Goal: Navigation & Orientation: Find specific page/section

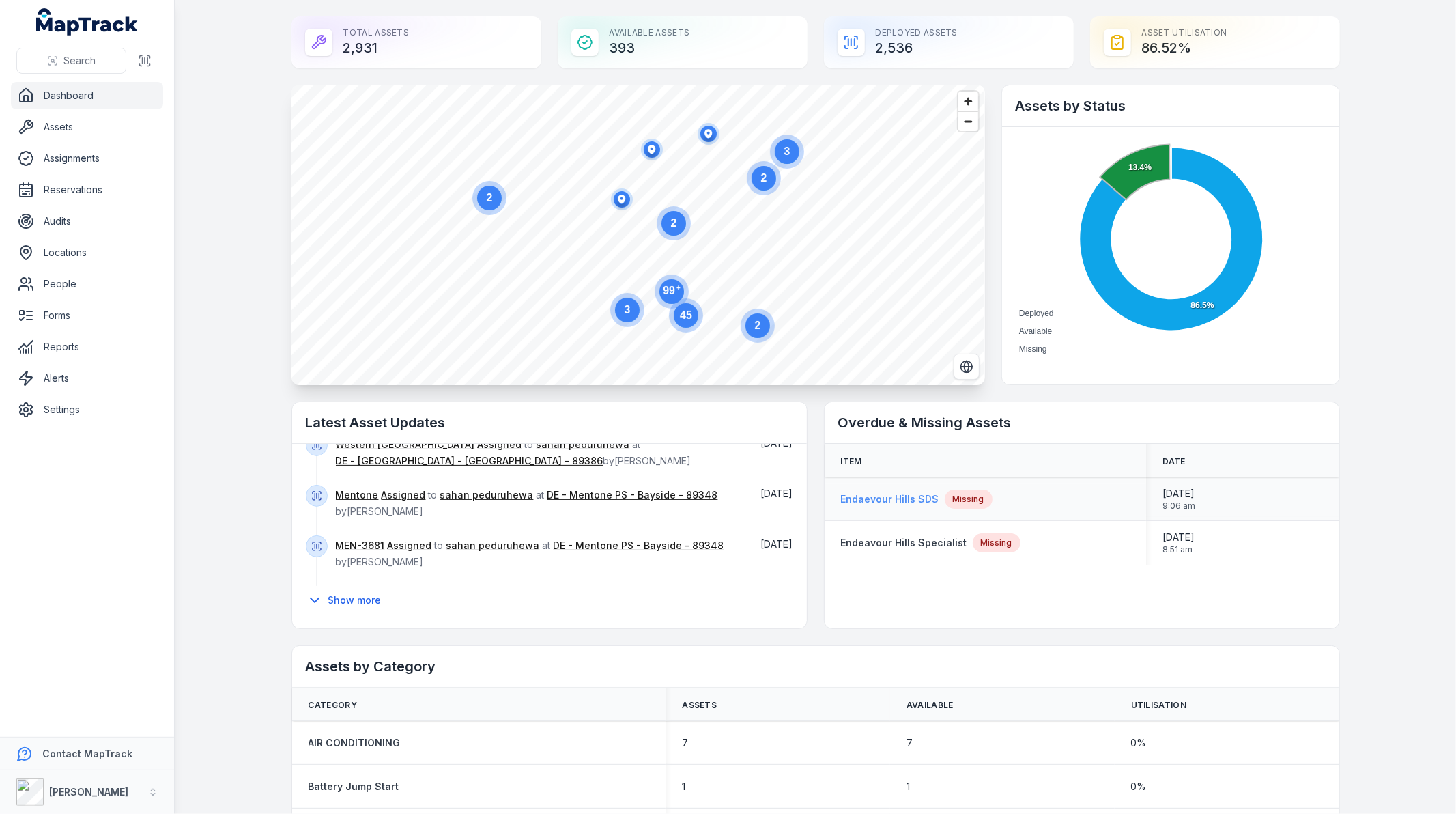
click at [869, 492] on strong "Endaevour Hills SDS" at bounding box center [890, 499] width 98 height 14
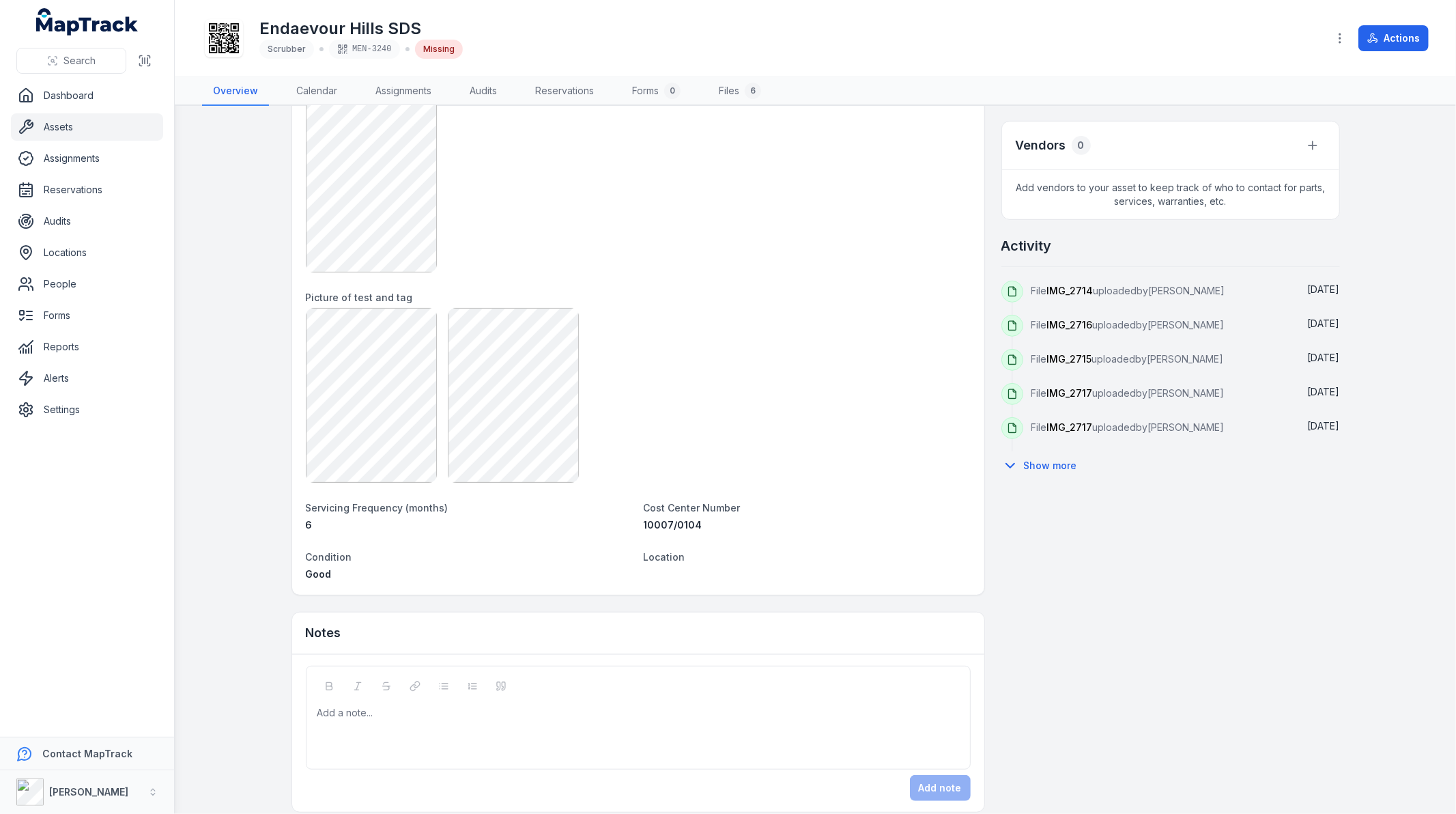
scroll to position [528, 0]
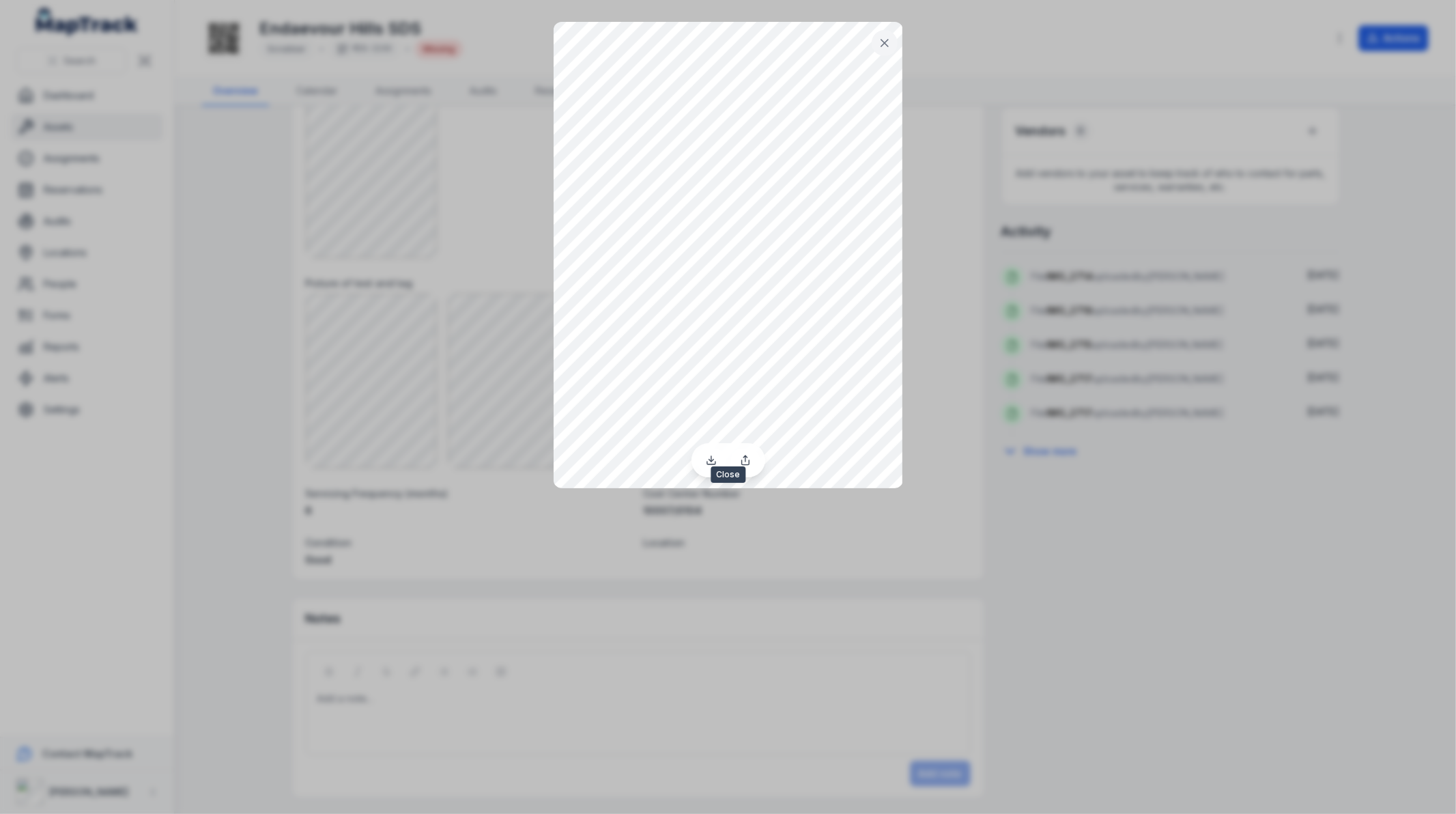
click at [891, 48] on icon at bounding box center [885, 43] width 14 height 14
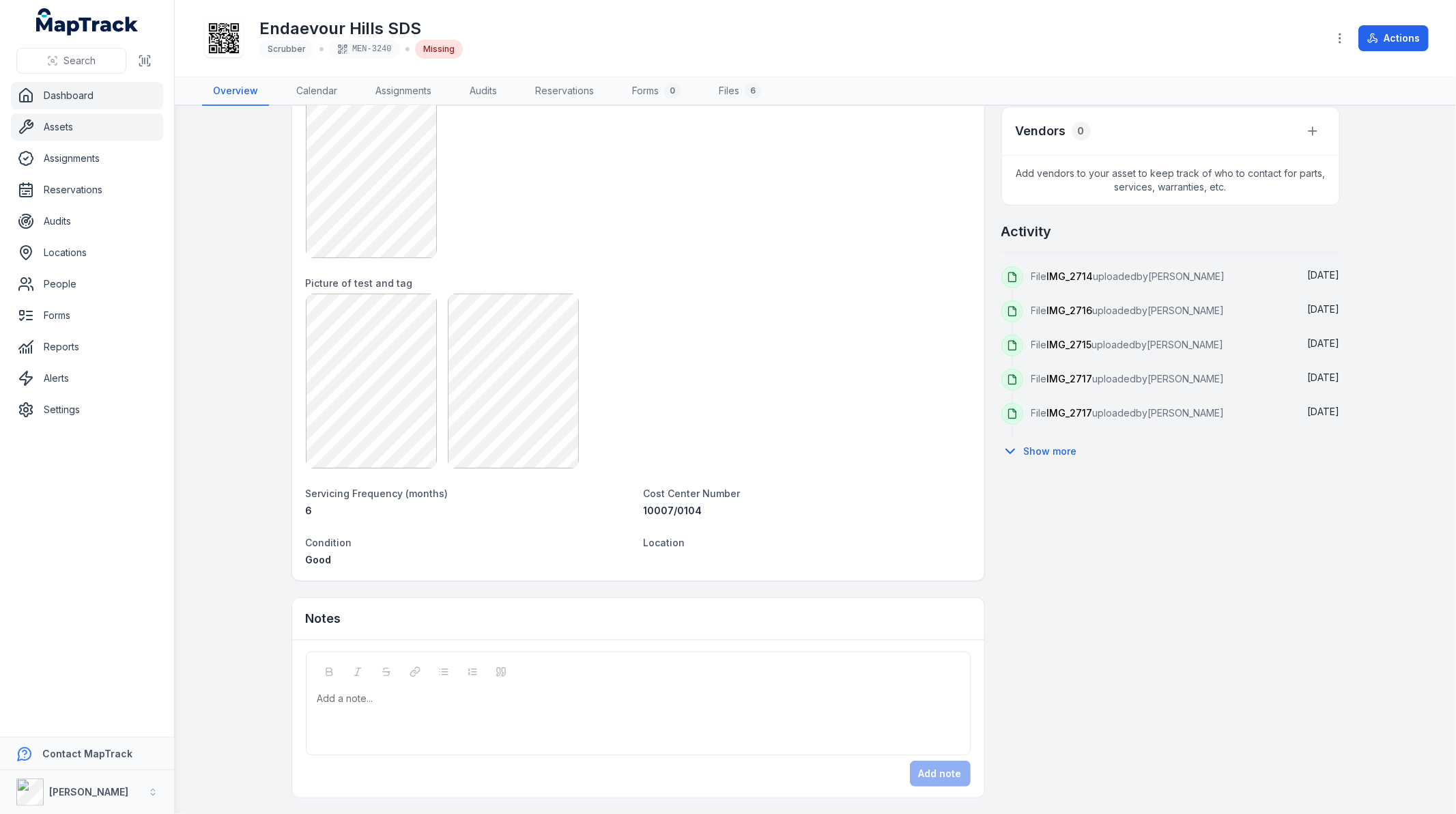
click at [55, 93] on link "Dashboard" at bounding box center [86, 96] width 152 height 27
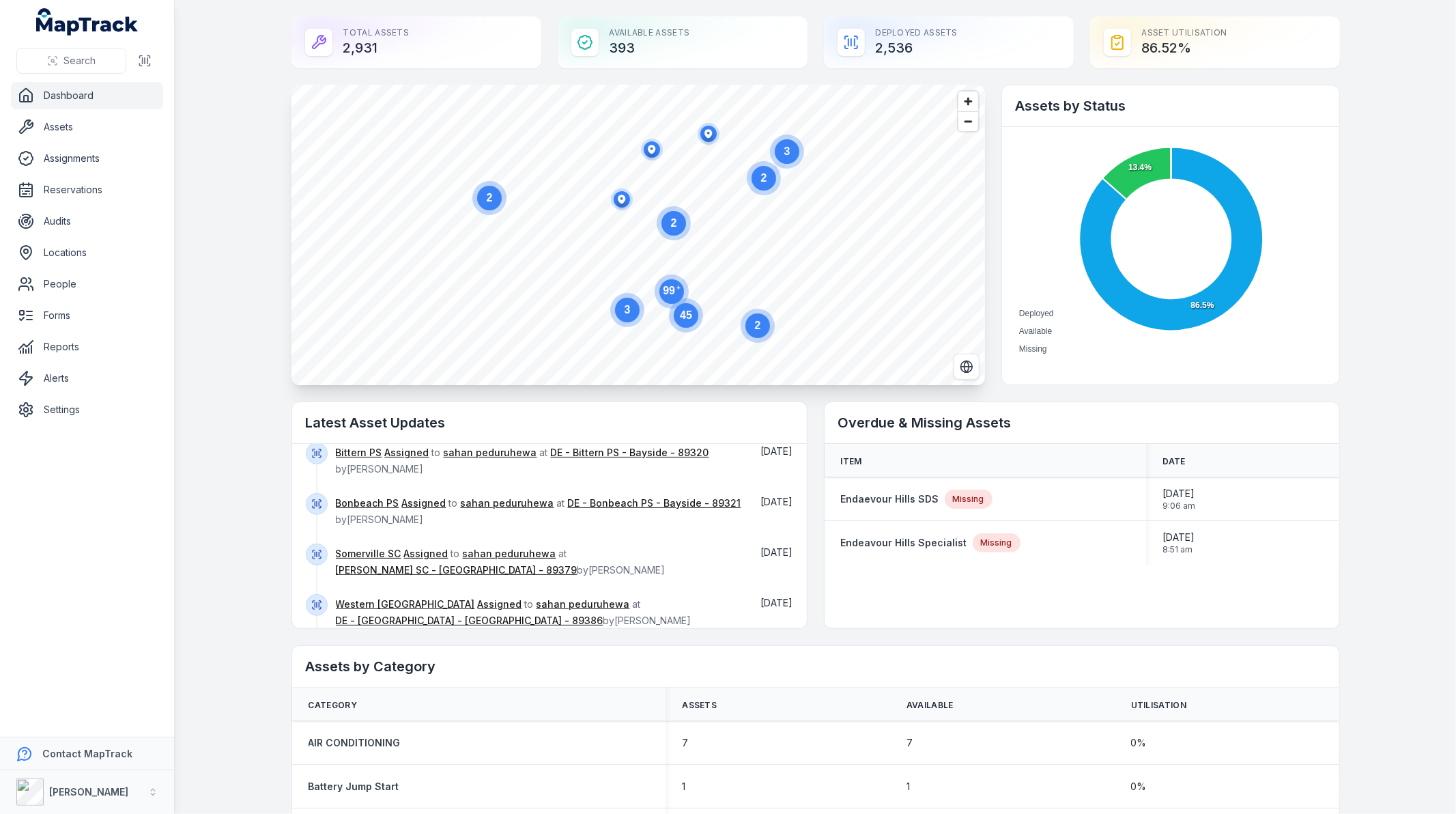
click at [53, 104] on link "Dashboard" at bounding box center [86, 96] width 152 height 27
click at [55, 121] on link "Assets" at bounding box center [86, 127] width 152 height 27
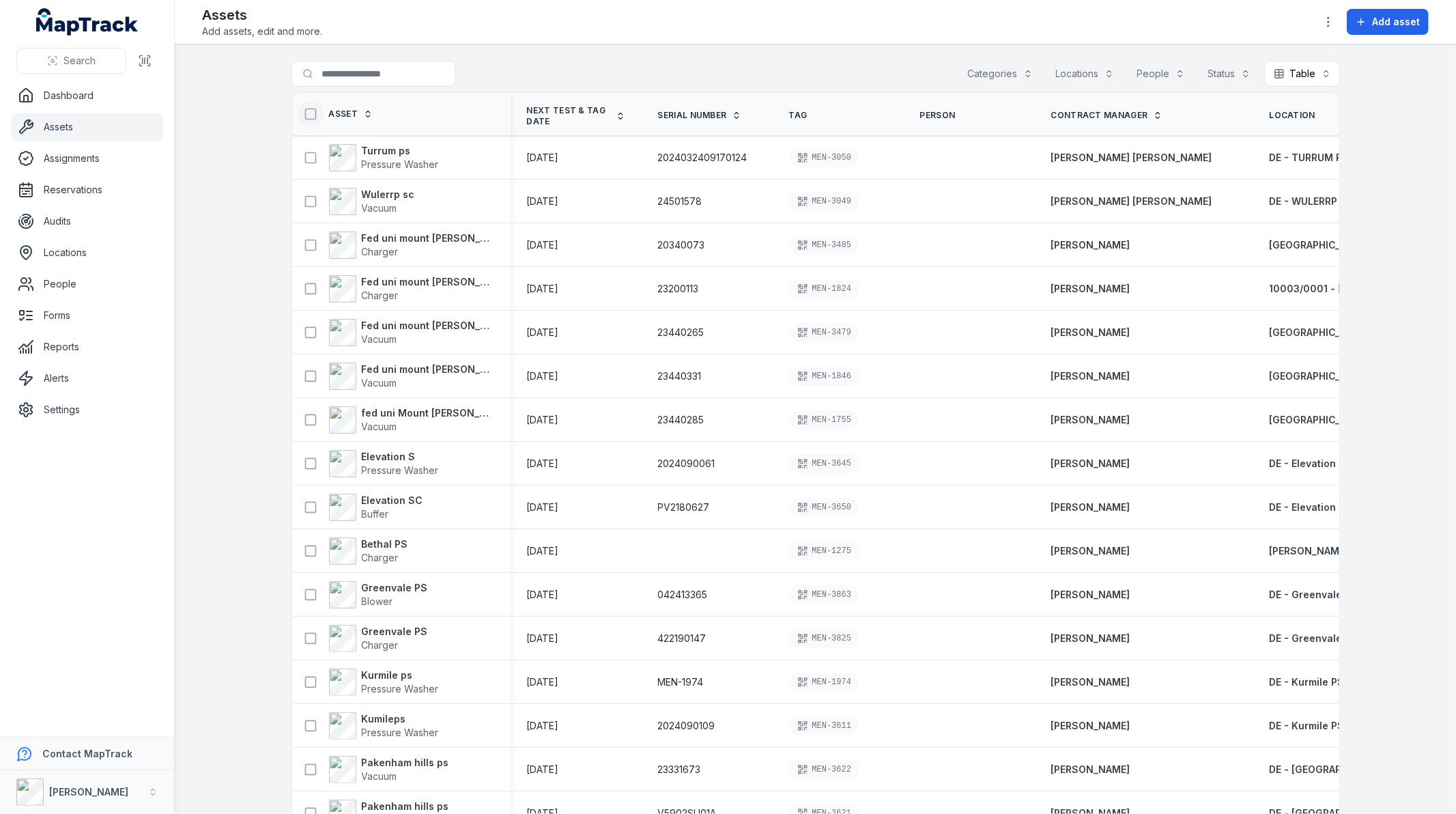
click at [304, 115] on icon at bounding box center [311, 114] width 14 height 14
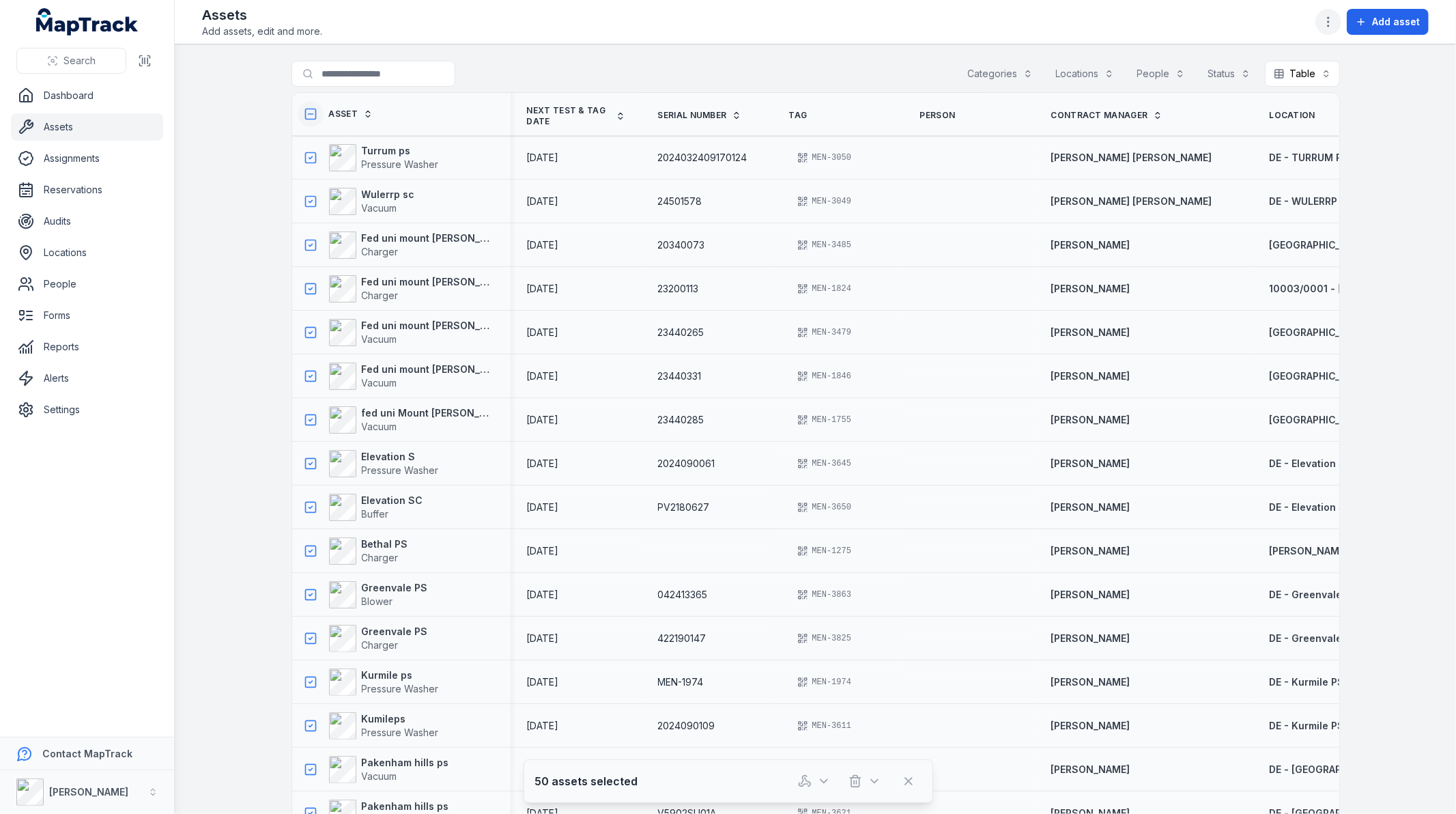
click at [1333, 25] on icon "button" at bounding box center [1328, 22] width 14 height 14
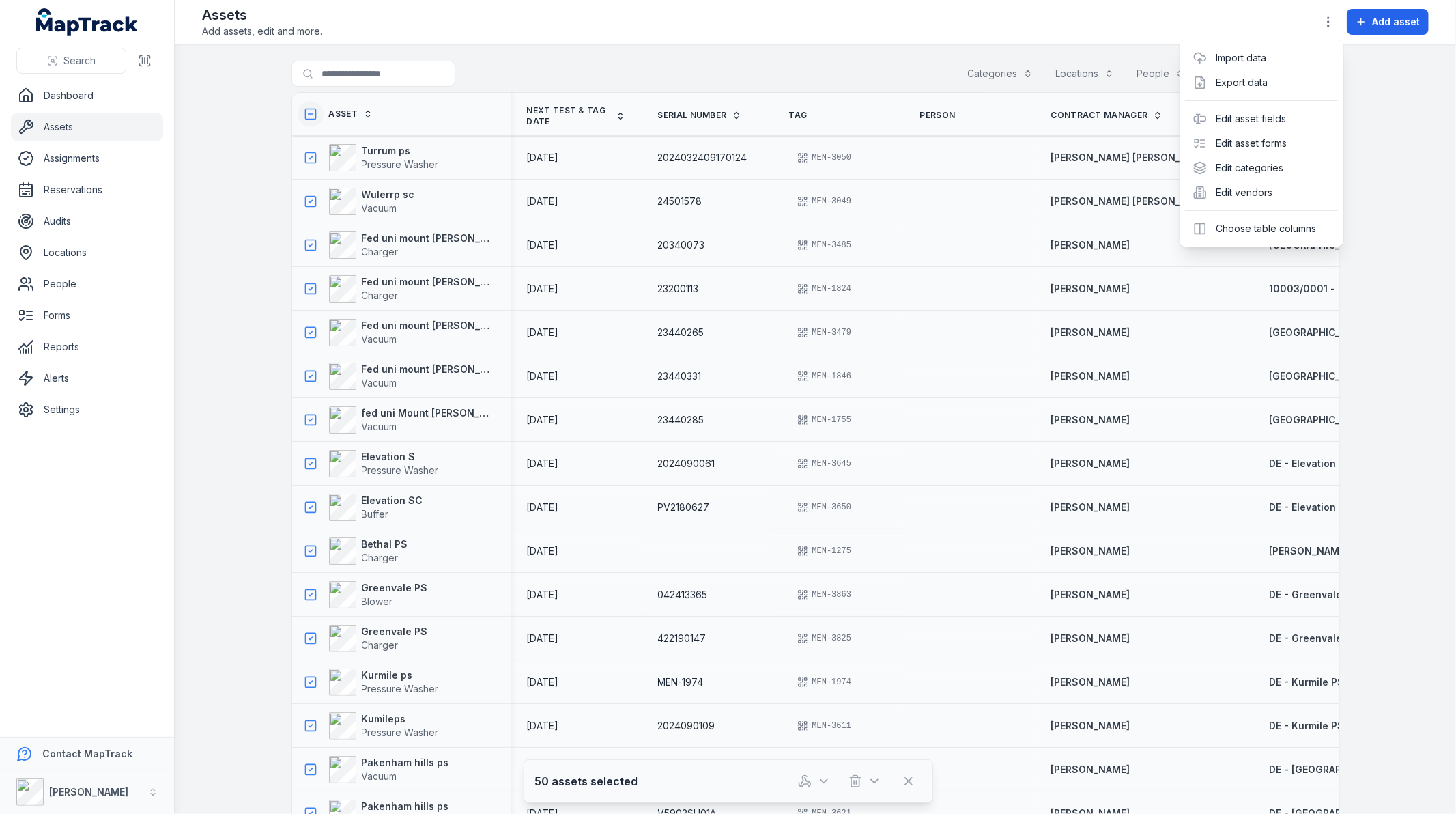
click at [76, 127] on div "Search Dashboard Assets Assignments Reservations Audits Locations People Forms …" at bounding box center [728, 407] width 1456 height 814
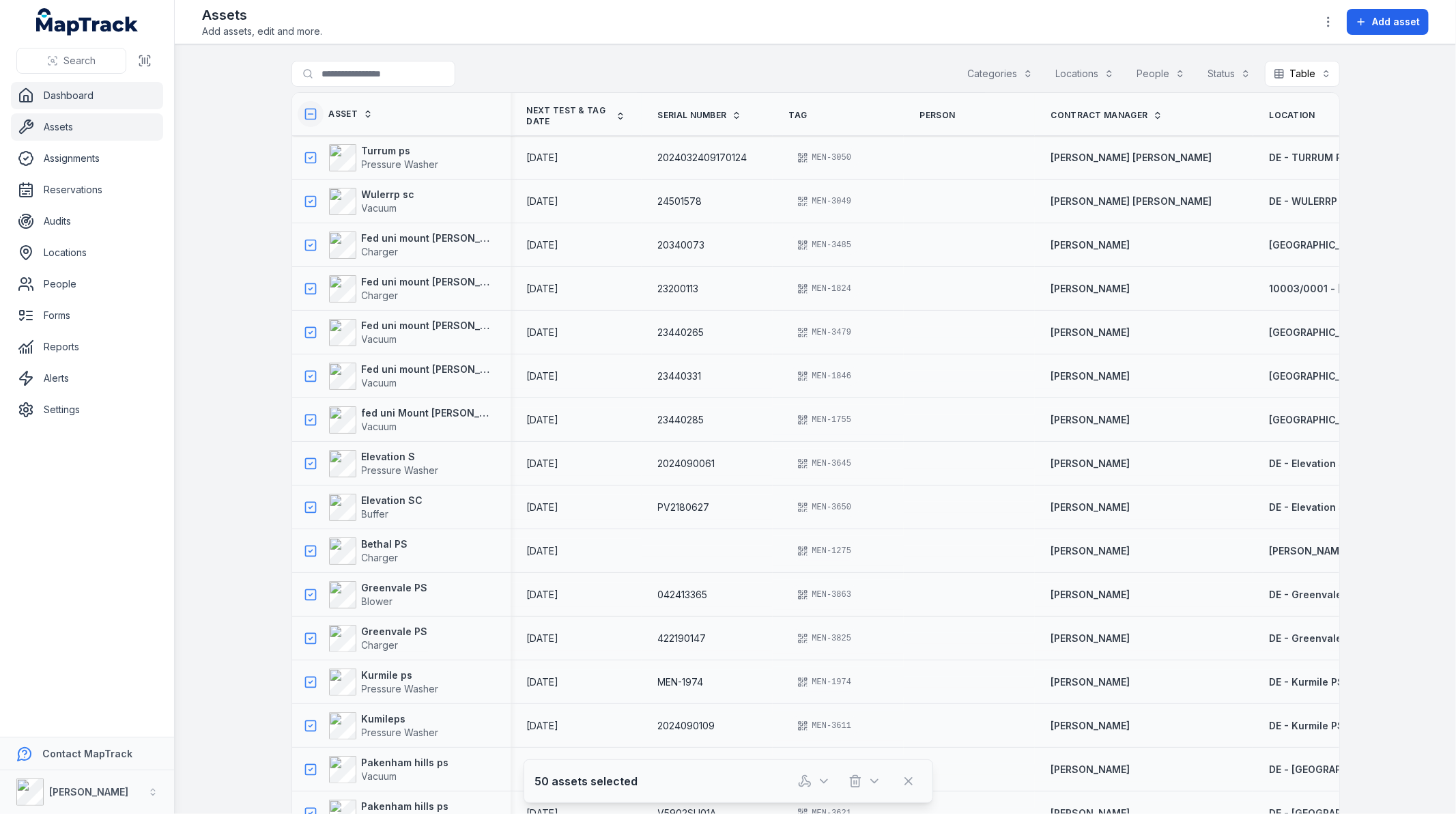
click at [55, 103] on link "Dashboard" at bounding box center [86, 96] width 152 height 27
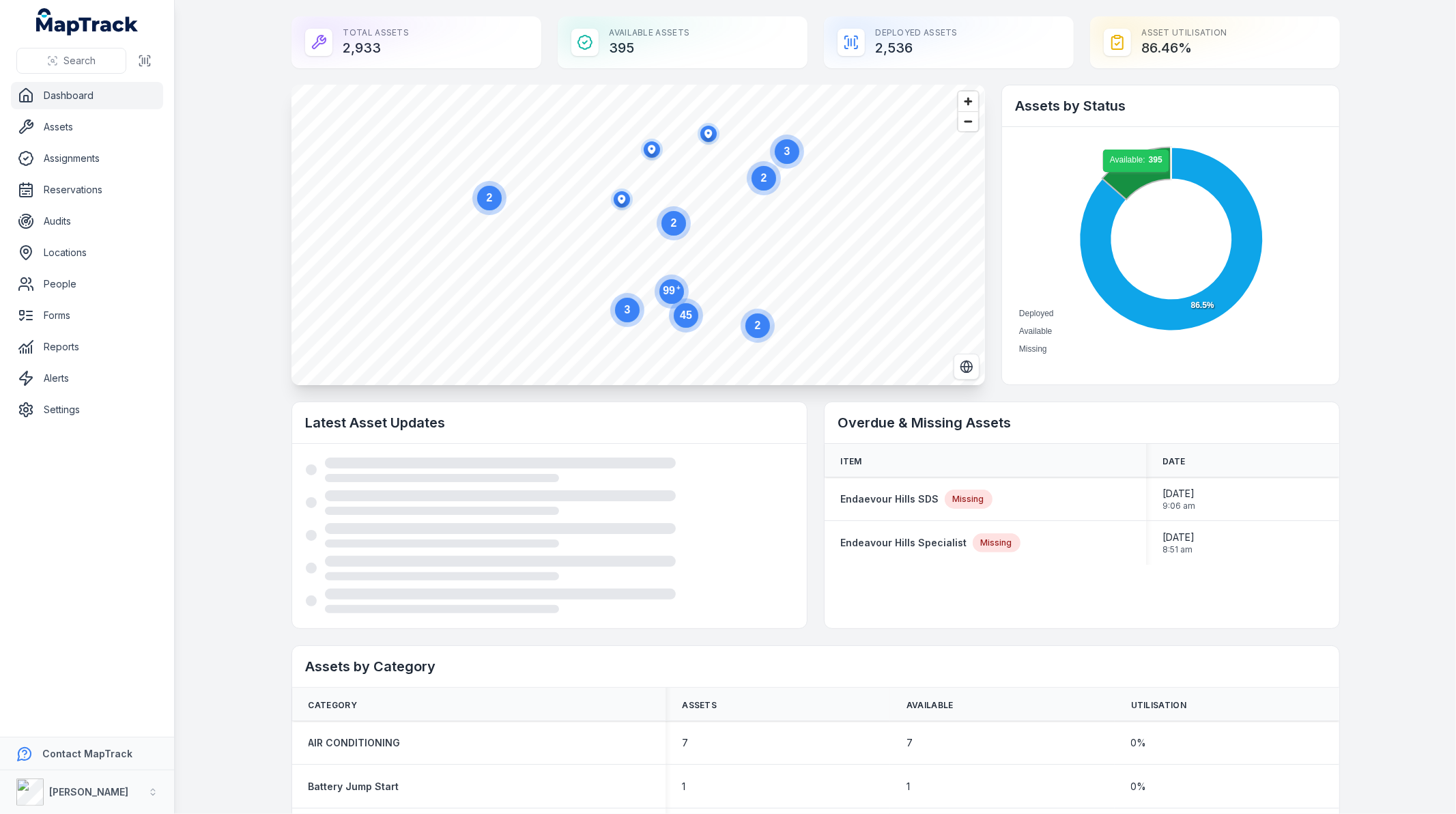
click at [1132, 178] on icon at bounding box center [1136, 174] width 69 height 53
click at [919, 495] on strong "Endaevour Hills SDS" at bounding box center [890, 499] width 98 height 14
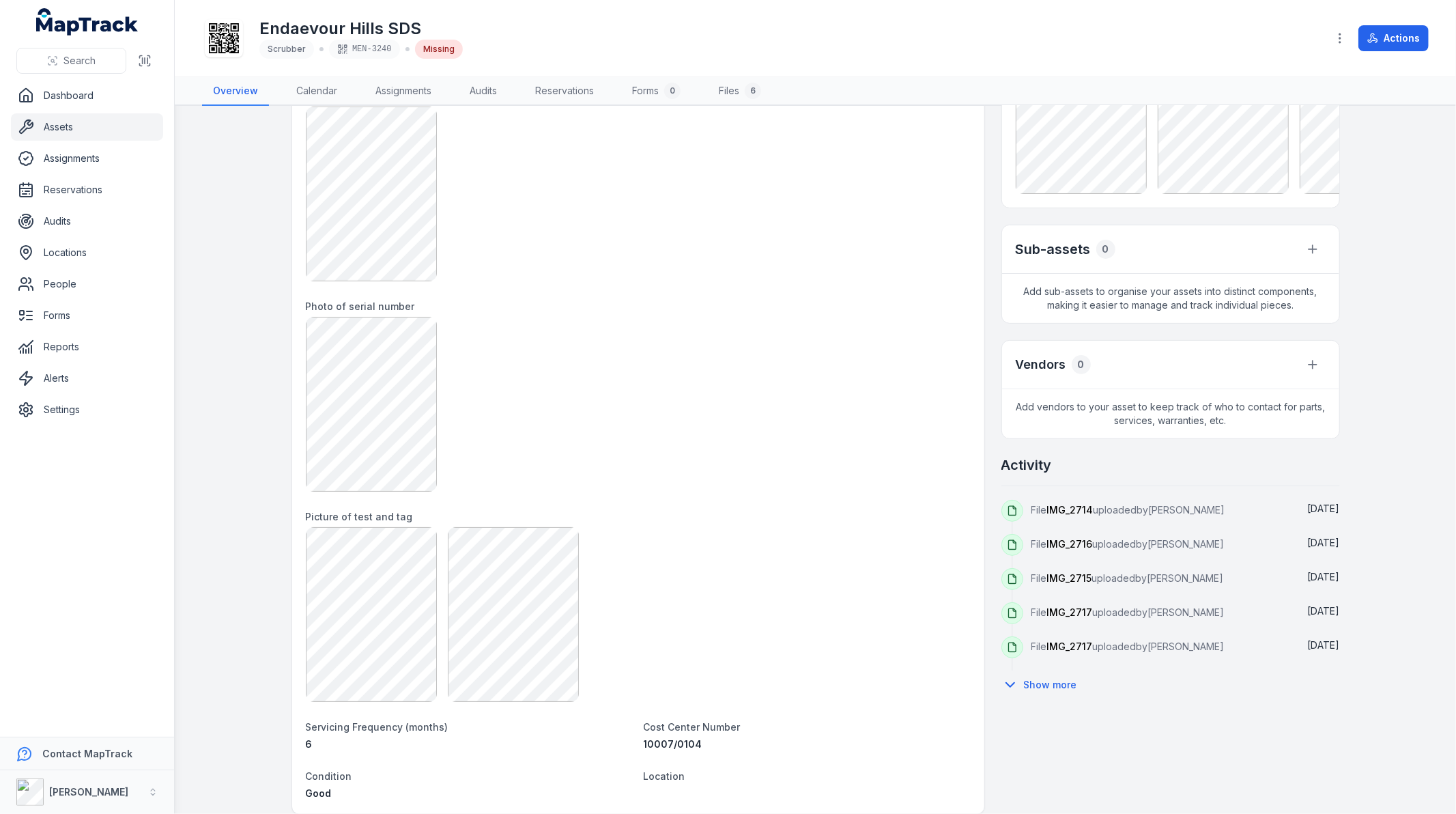
scroll to position [303, 0]
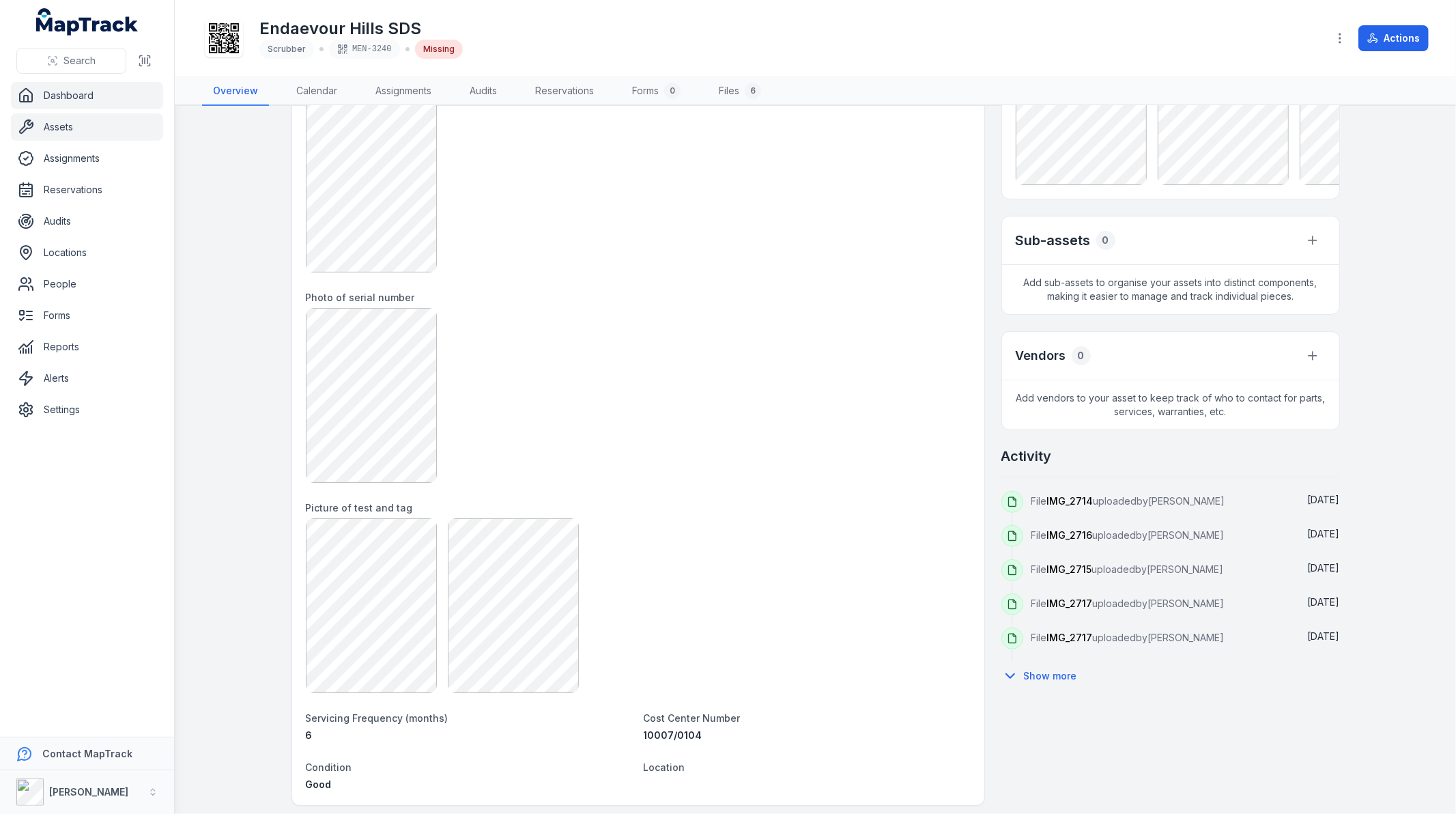
click at [90, 90] on link "Dashboard" at bounding box center [86, 96] width 152 height 27
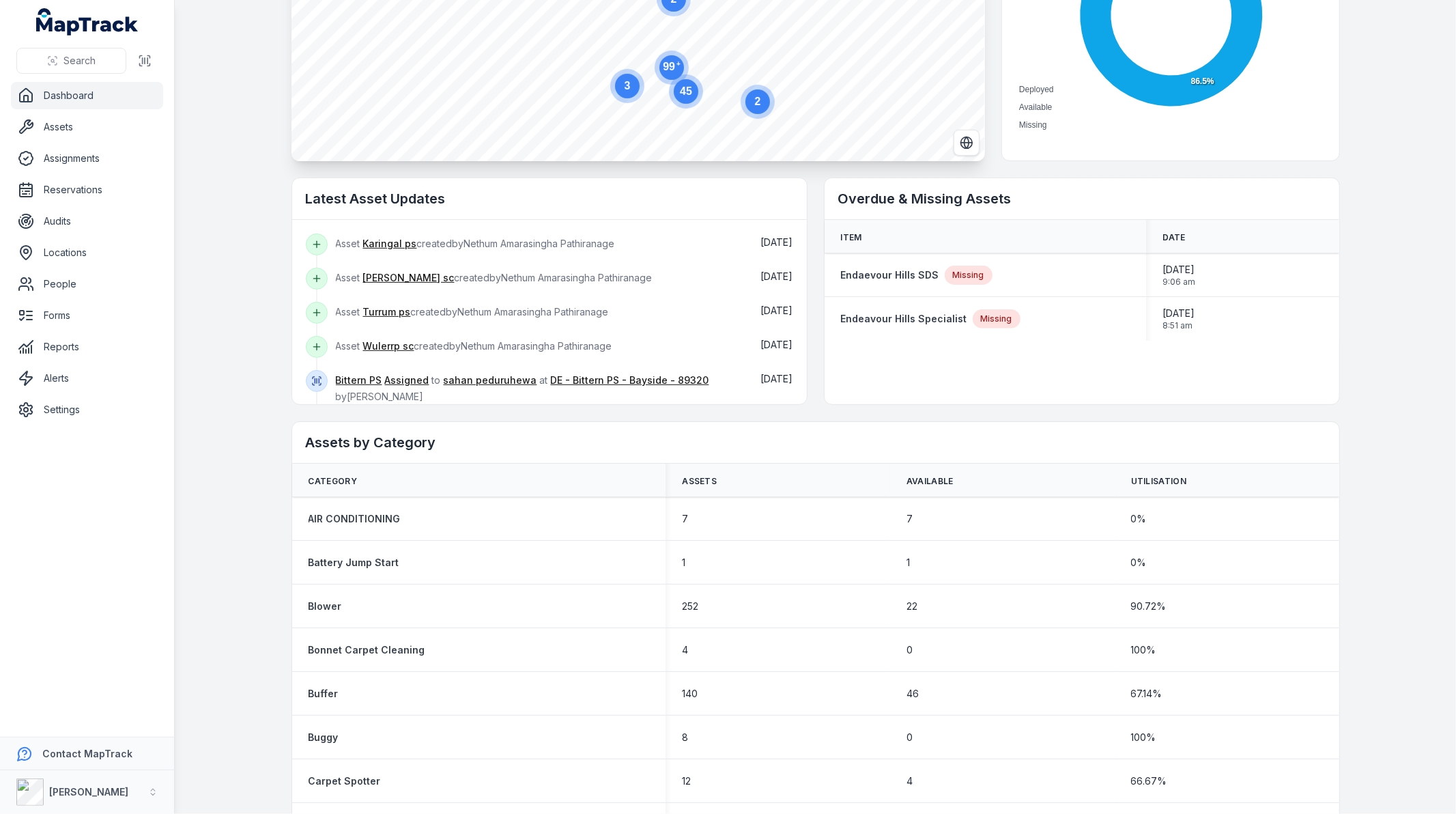
scroll to position [228, 0]
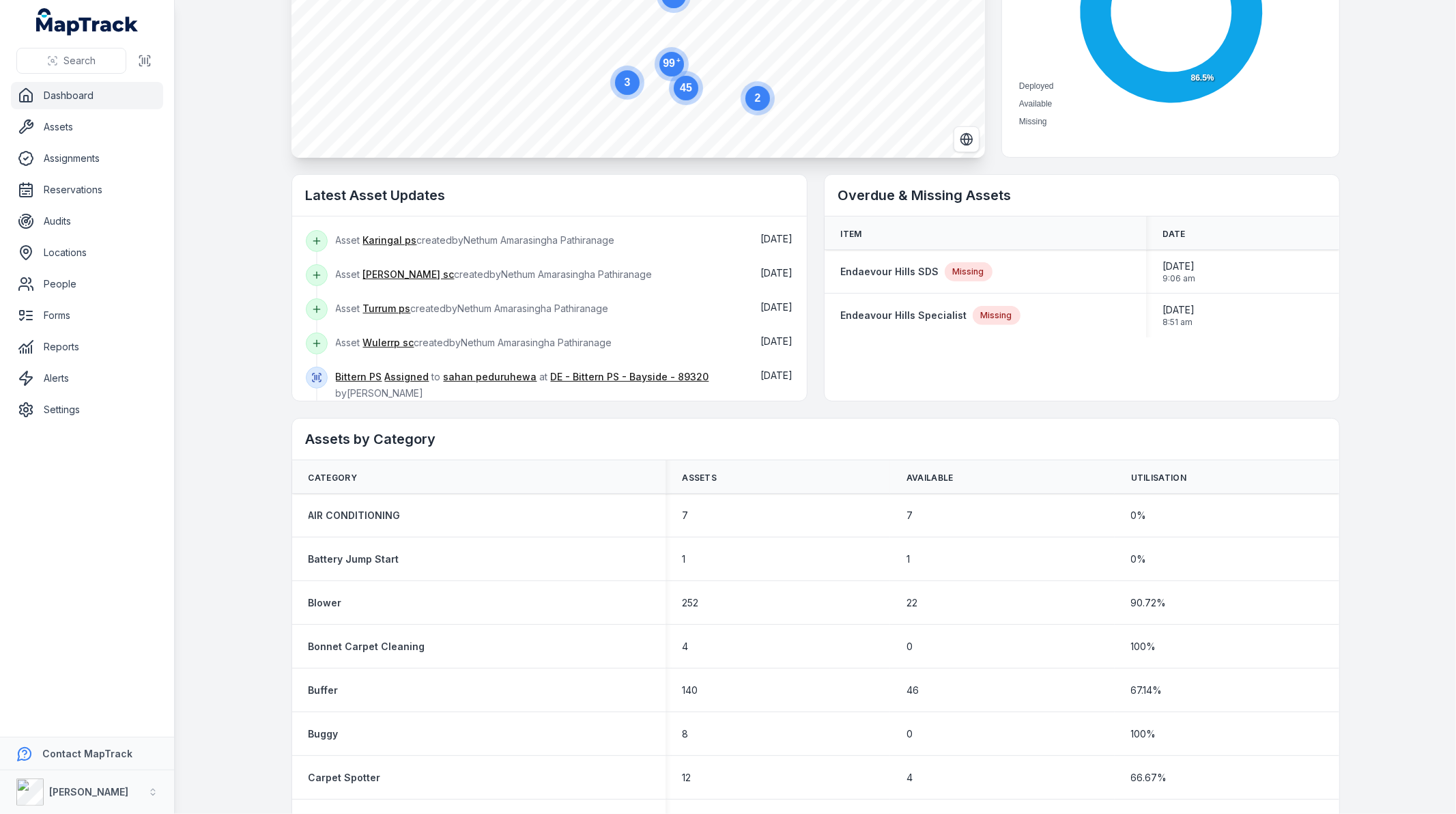
click at [331, 479] on span "Category" at bounding box center [333, 478] width 48 height 11
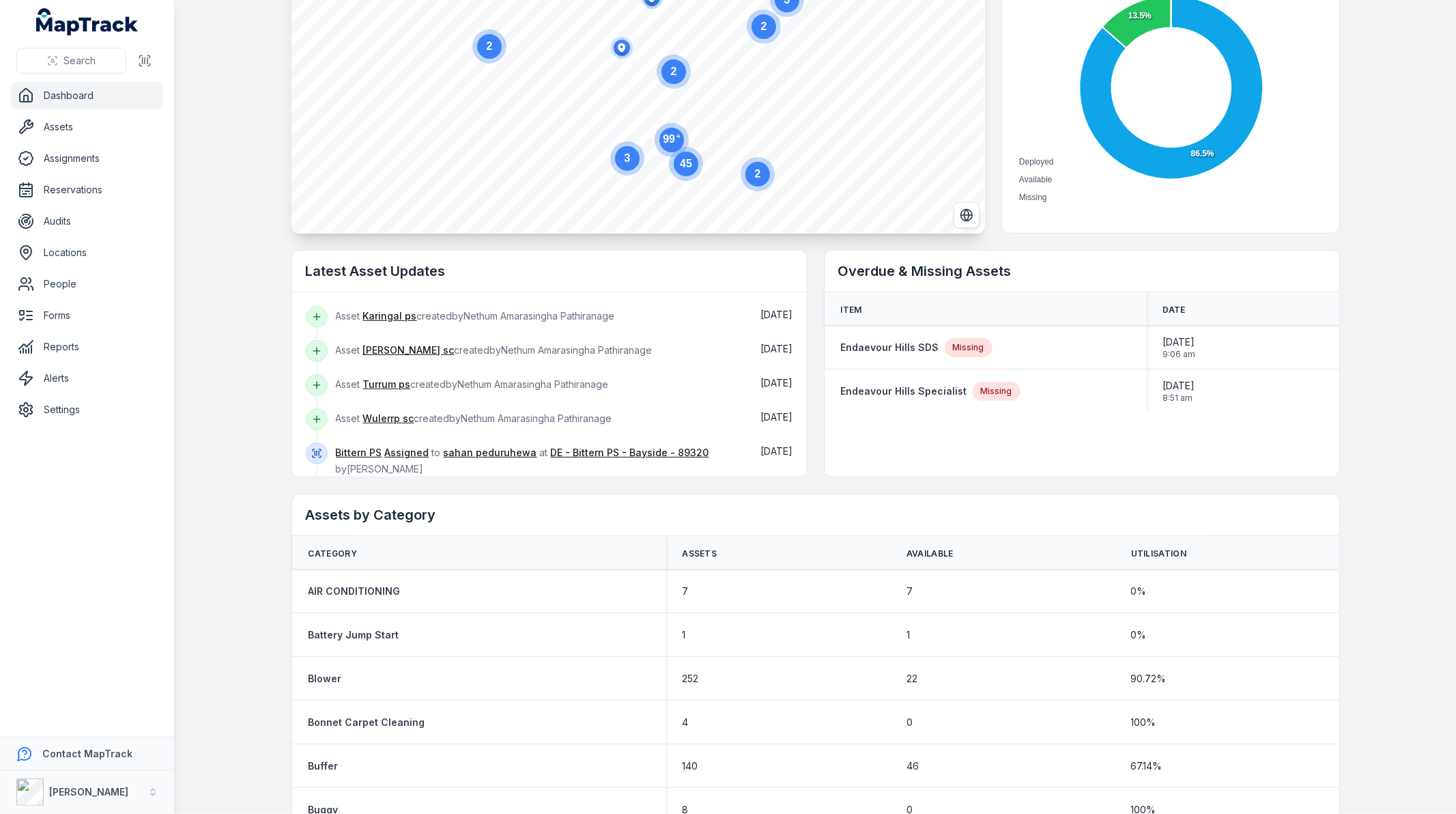
scroll to position [0, 0]
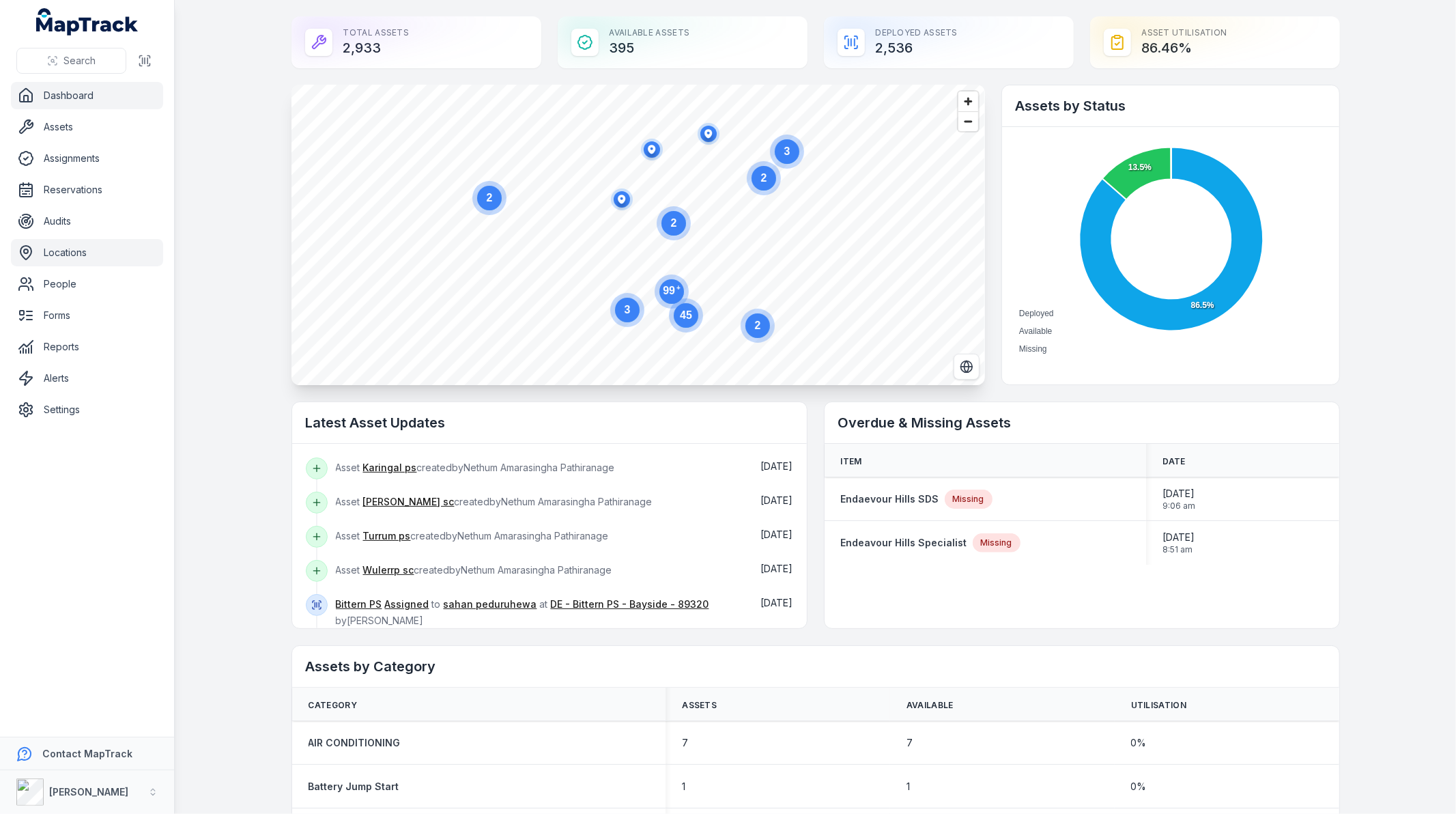
click at [82, 262] on link "Locations" at bounding box center [86, 253] width 152 height 27
click at [50, 251] on link "Locations" at bounding box center [86, 253] width 152 height 27
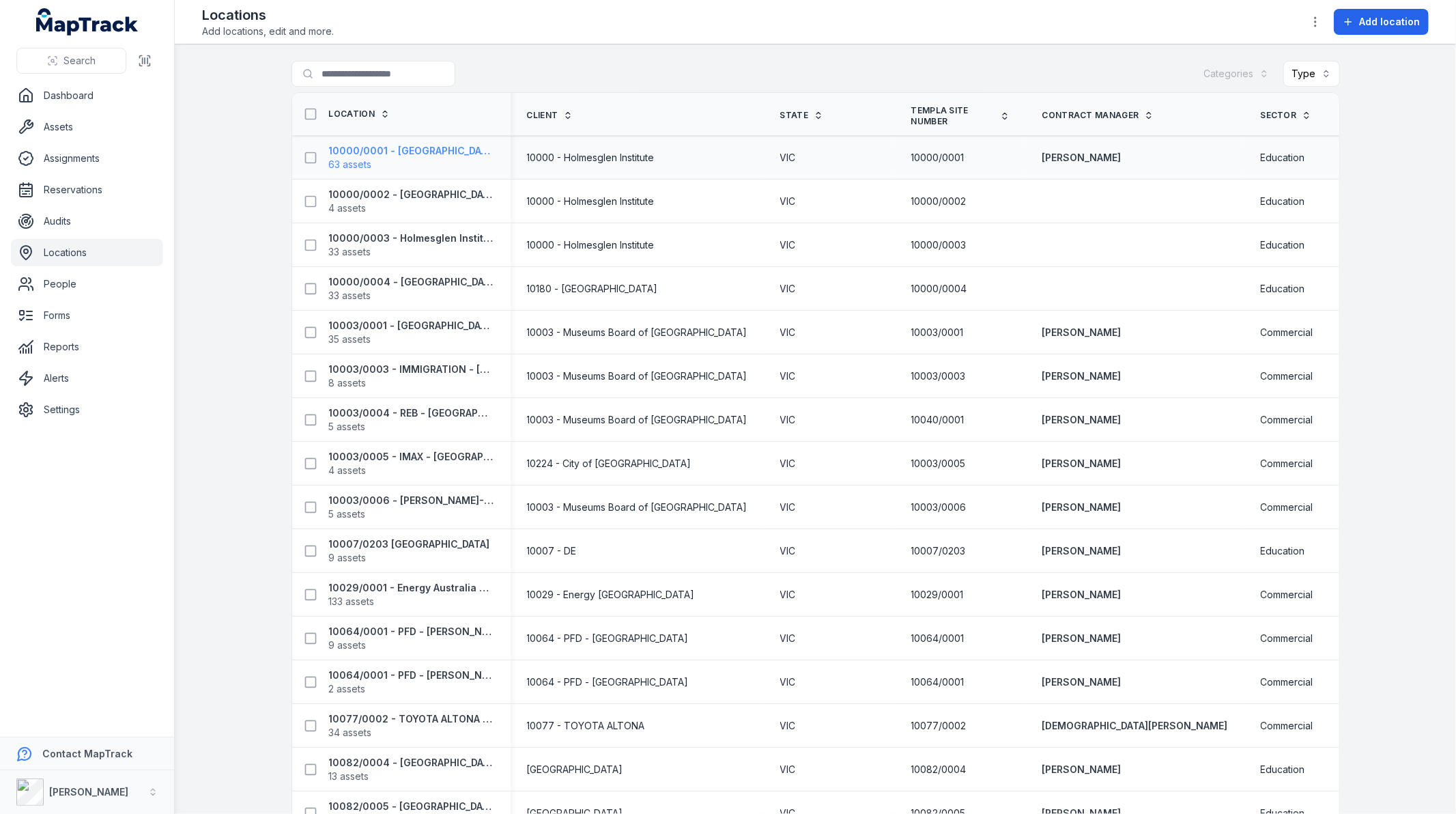
click at [396, 149] on strong "10000/0001 - [GEOGRAPHIC_DATA] - [GEOGRAPHIC_DATA]" at bounding box center [411, 151] width 165 height 14
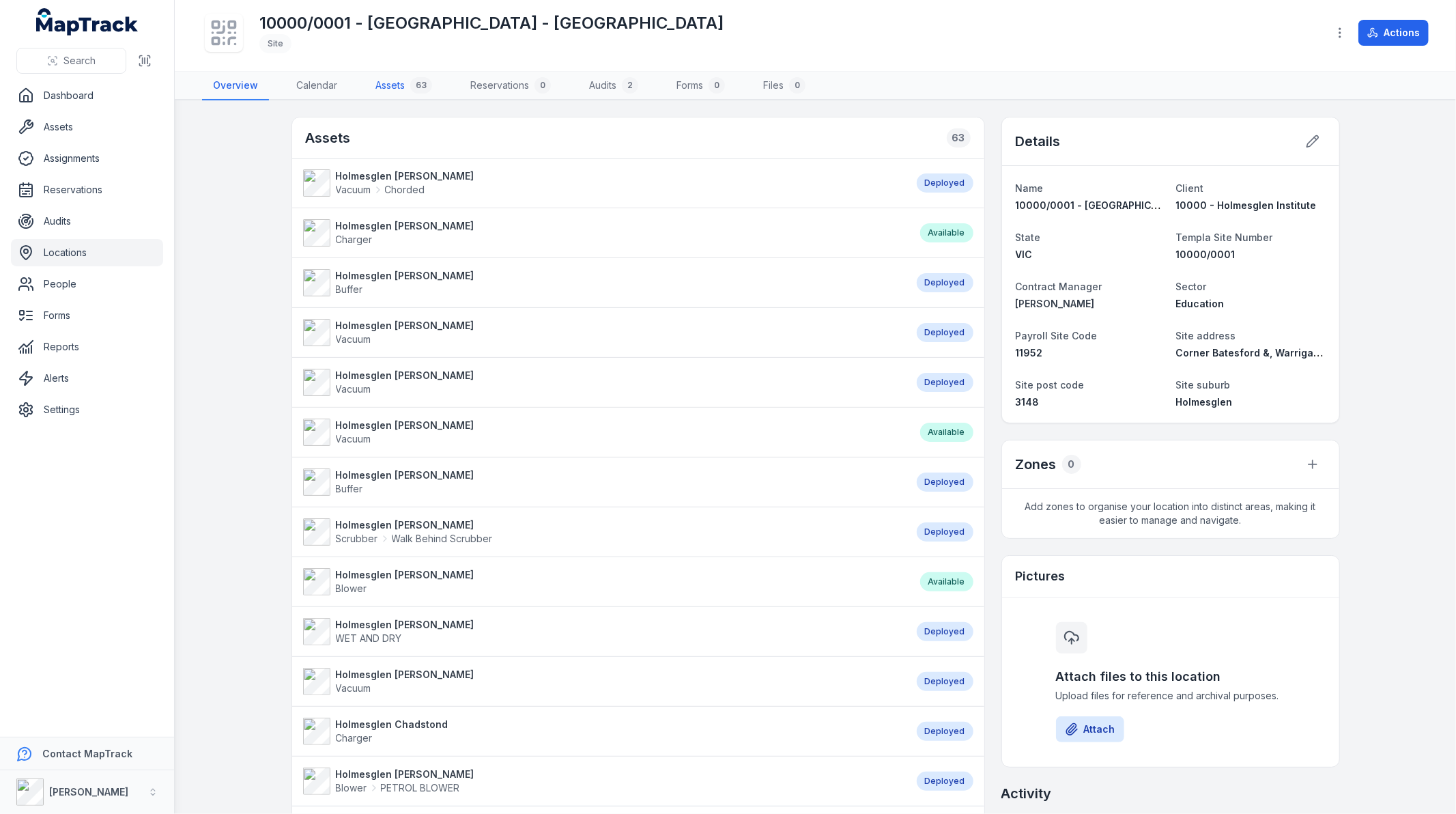
click at [403, 79] on link "Assets 63" at bounding box center [404, 85] width 78 height 28
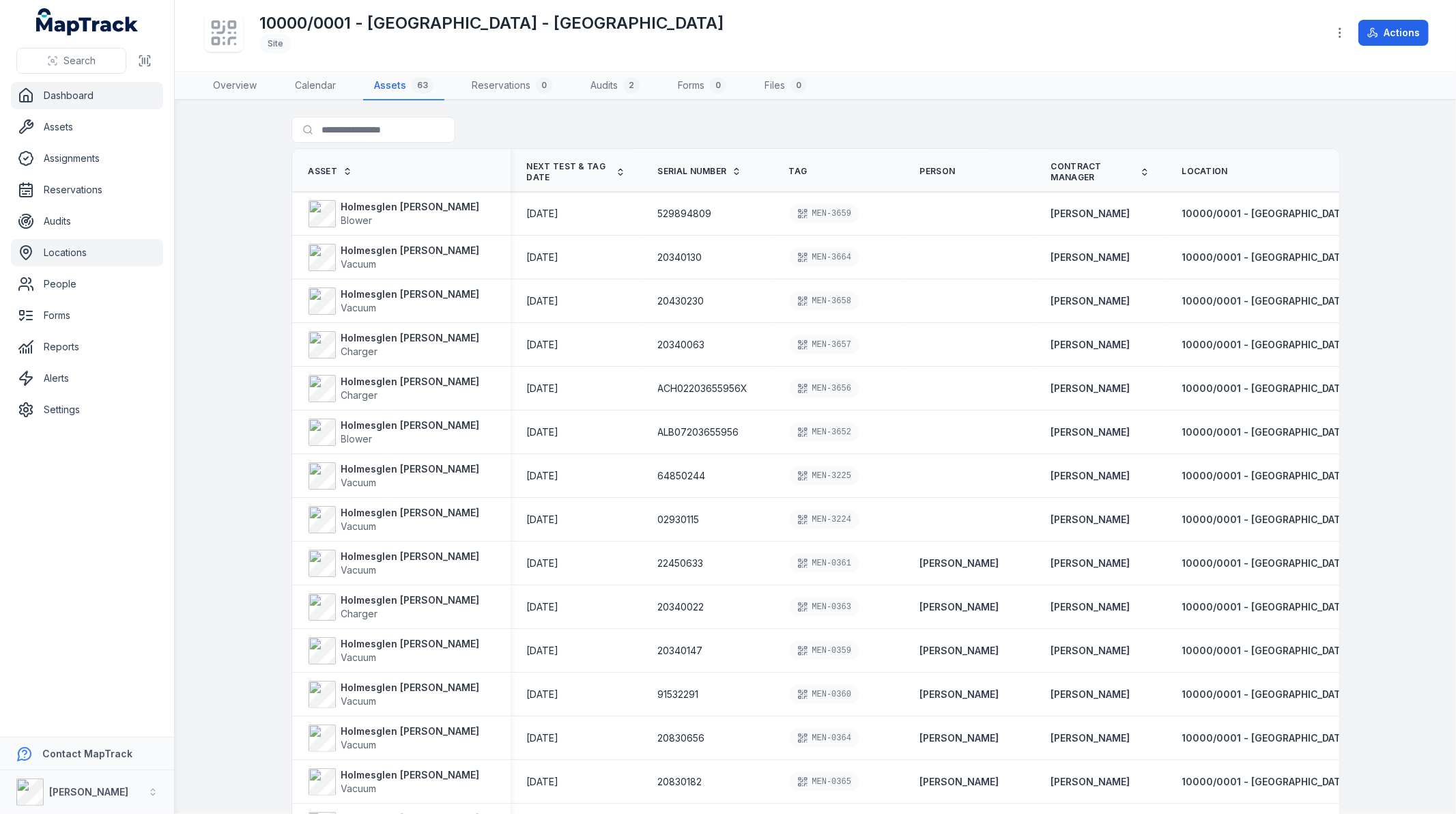
click at [88, 100] on link "Dashboard" at bounding box center [86, 96] width 152 height 27
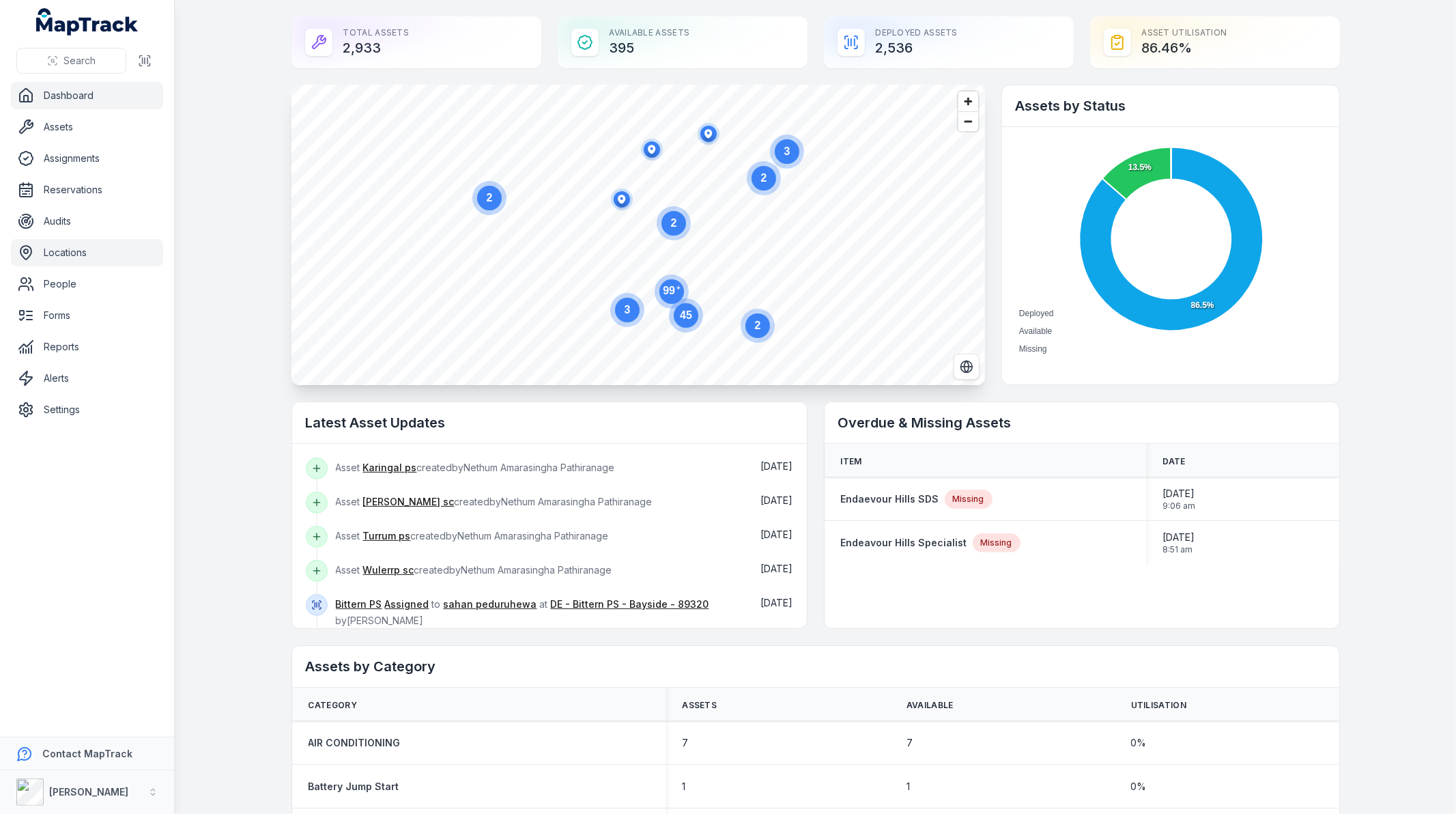
click at [85, 255] on link "Locations" at bounding box center [86, 253] width 152 height 27
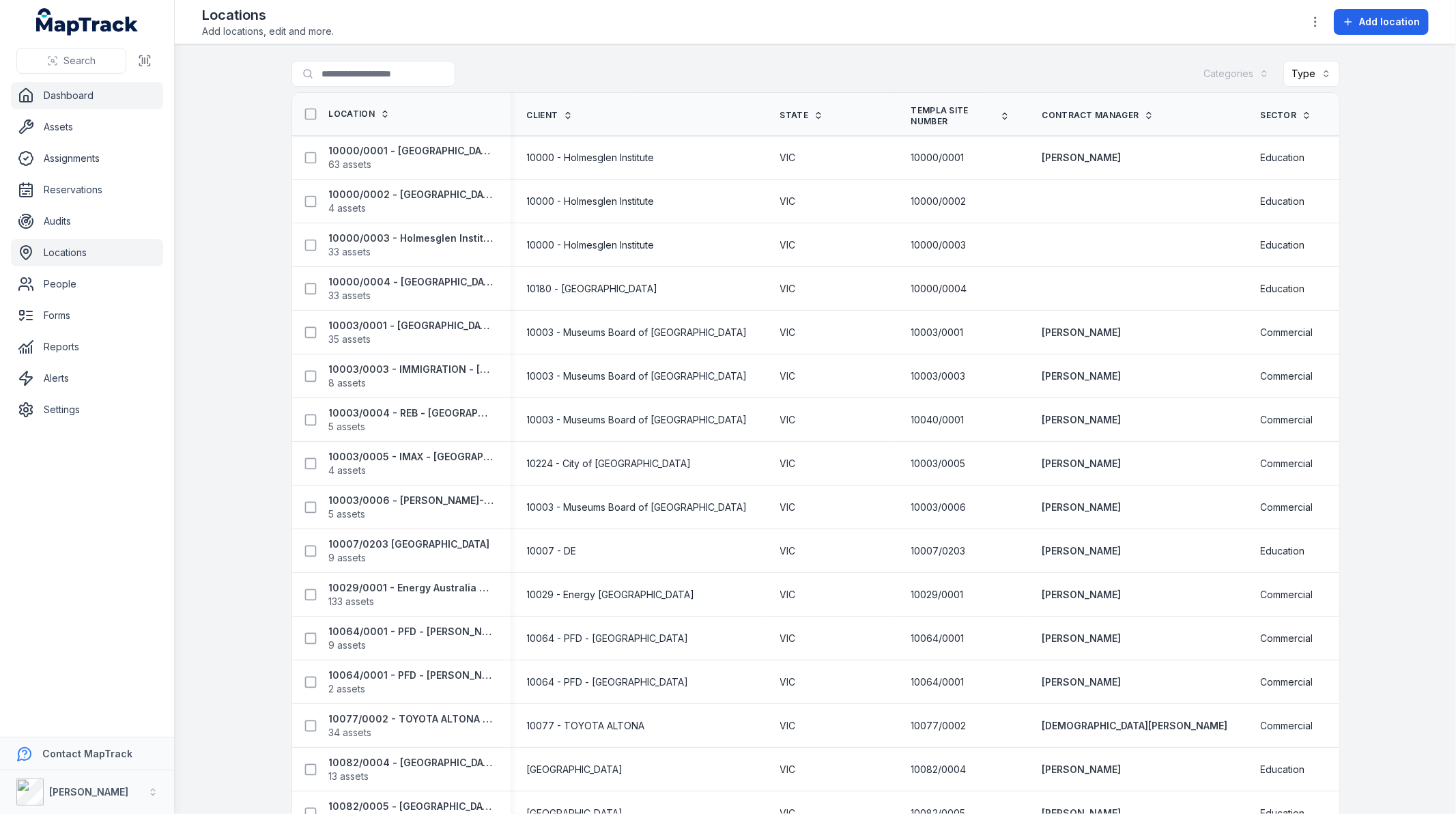
click at [108, 98] on link "Dashboard" at bounding box center [86, 96] width 152 height 27
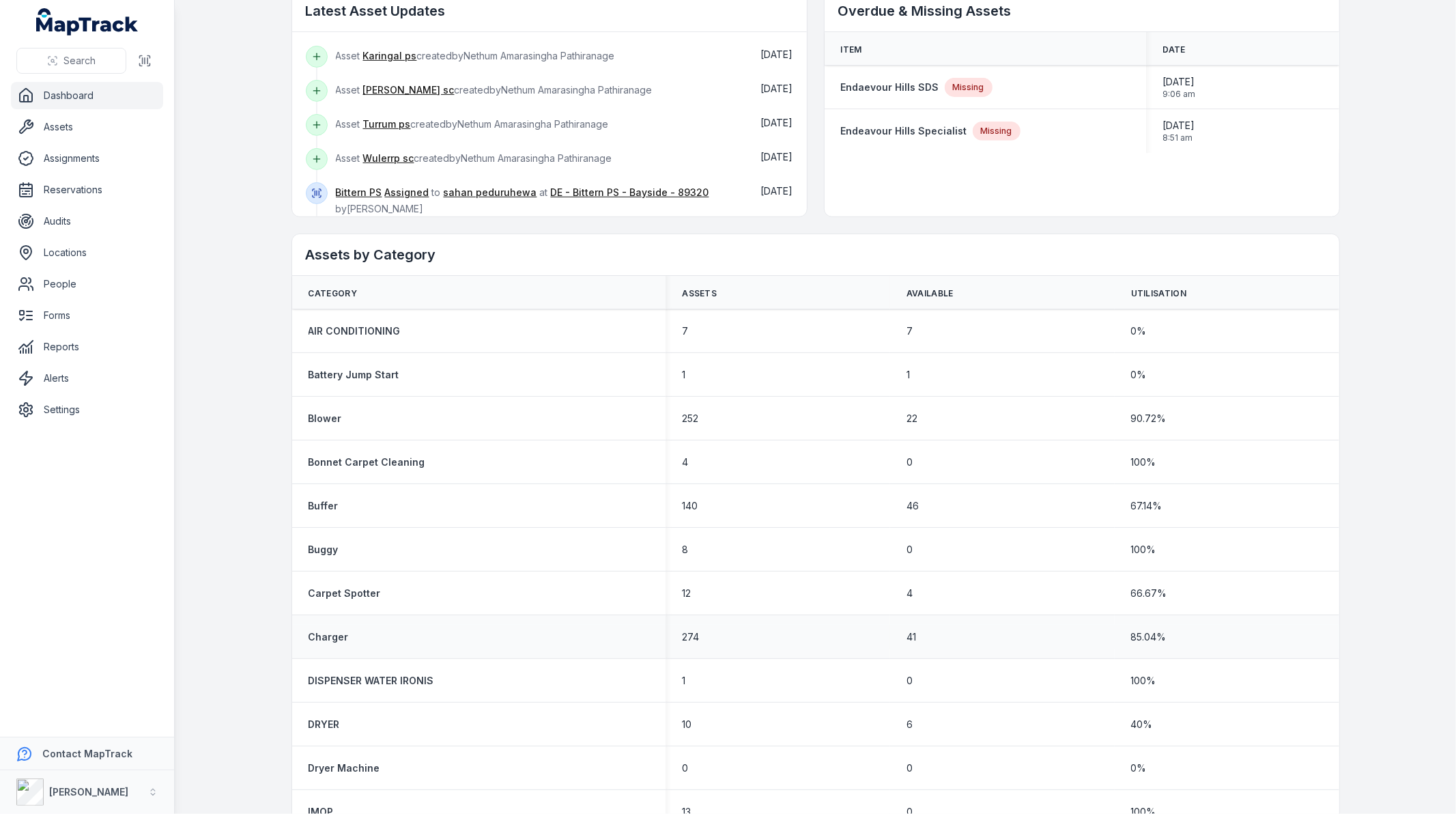
scroll to position [151, 0]
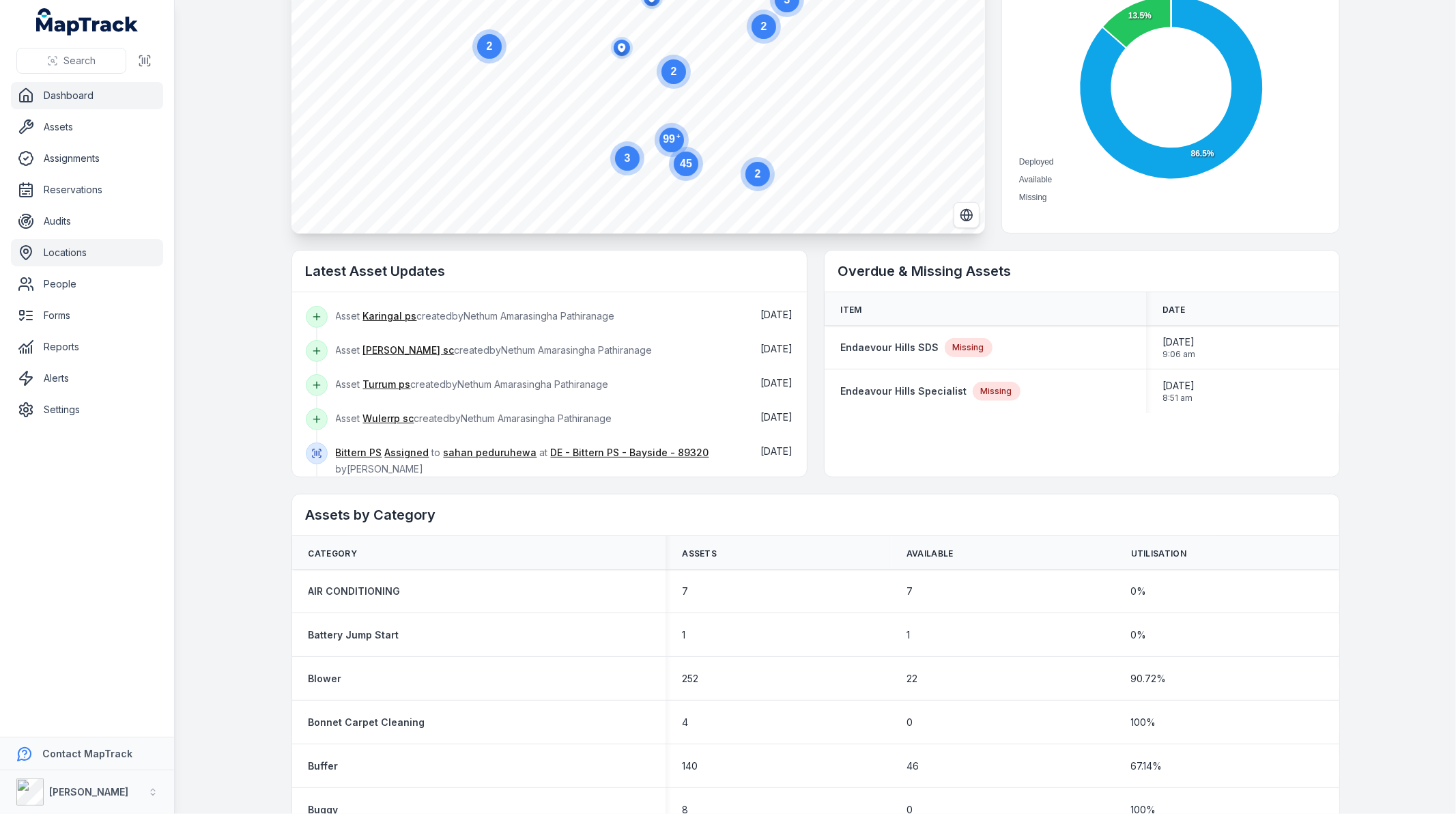
click at [73, 250] on link "Locations" at bounding box center [86, 253] width 152 height 27
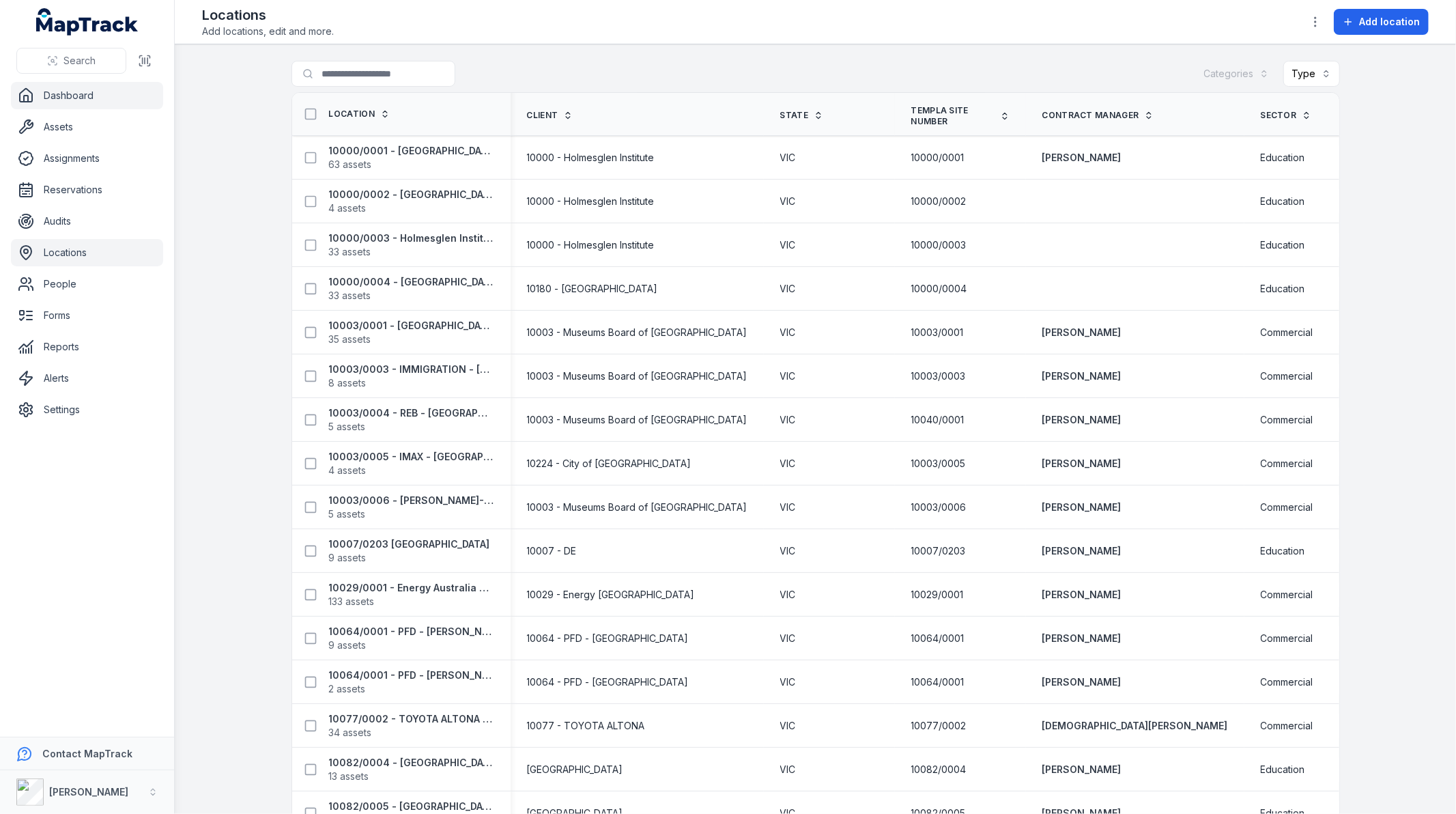
click at [83, 93] on link "Dashboard" at bounding box center [86, 96] width 152 height 27
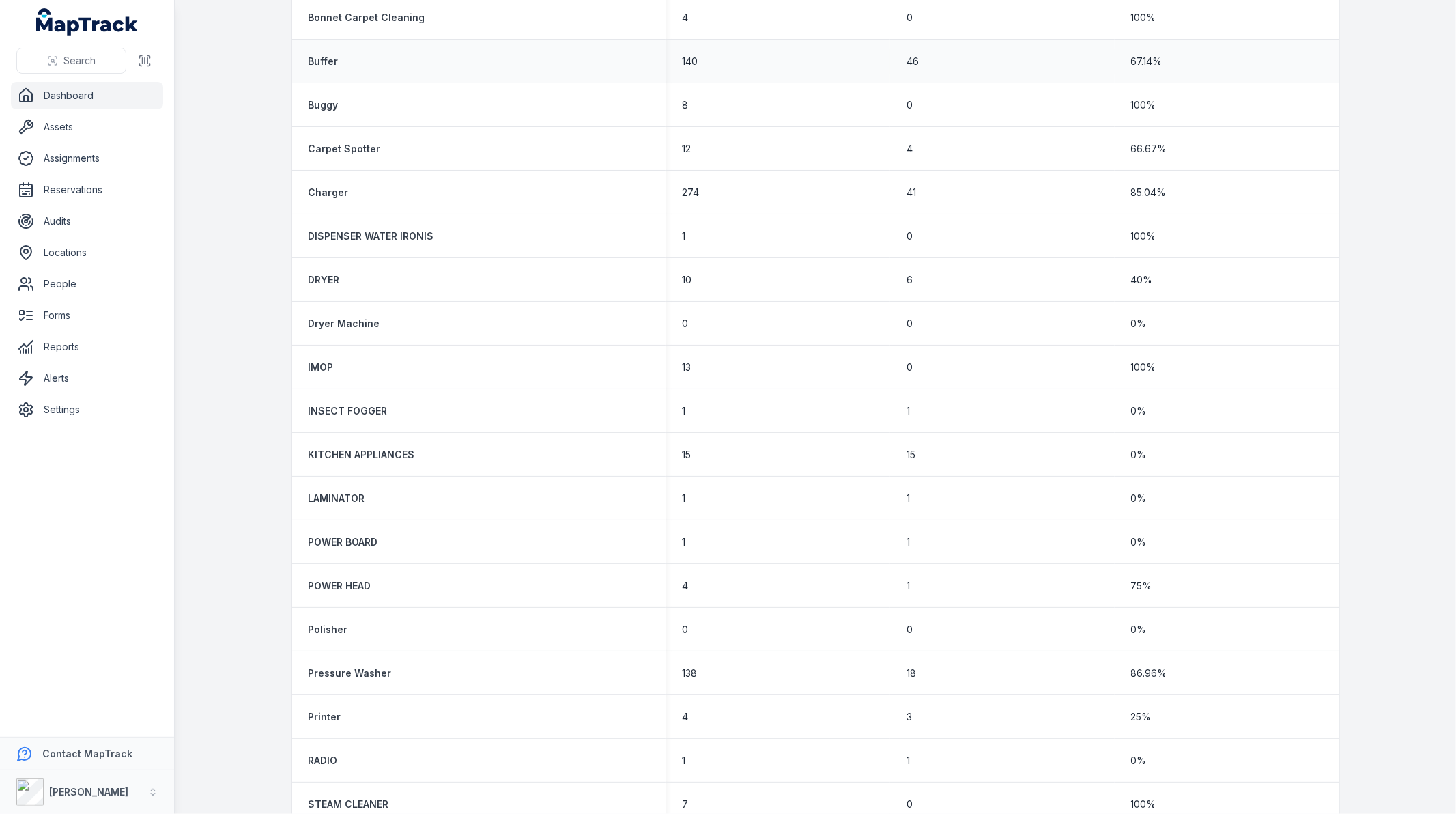
scroll to position [986, 0]
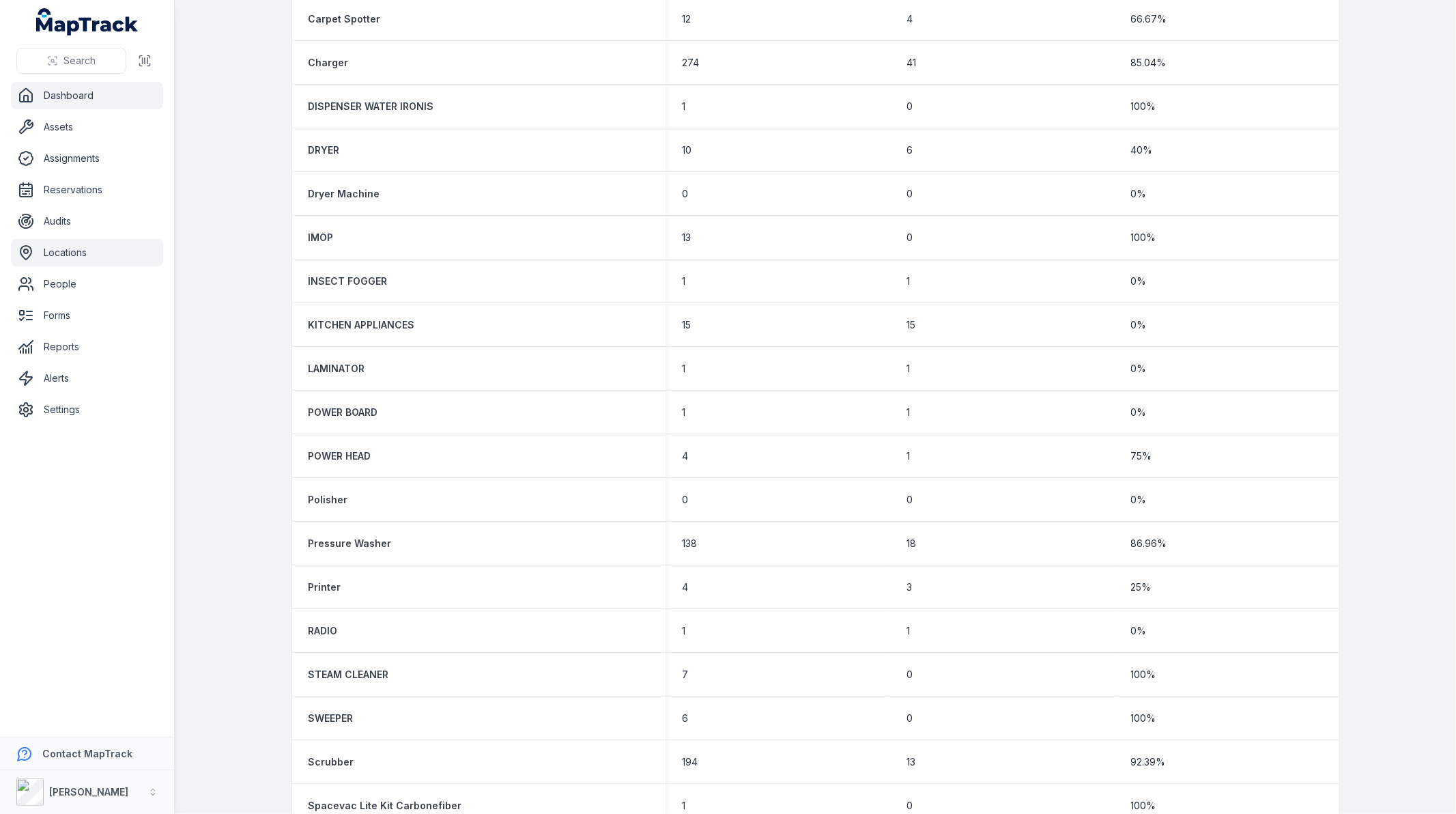
click at [86, 248] on link "Locations" at bounding box center [86, 253] width 152 height 27
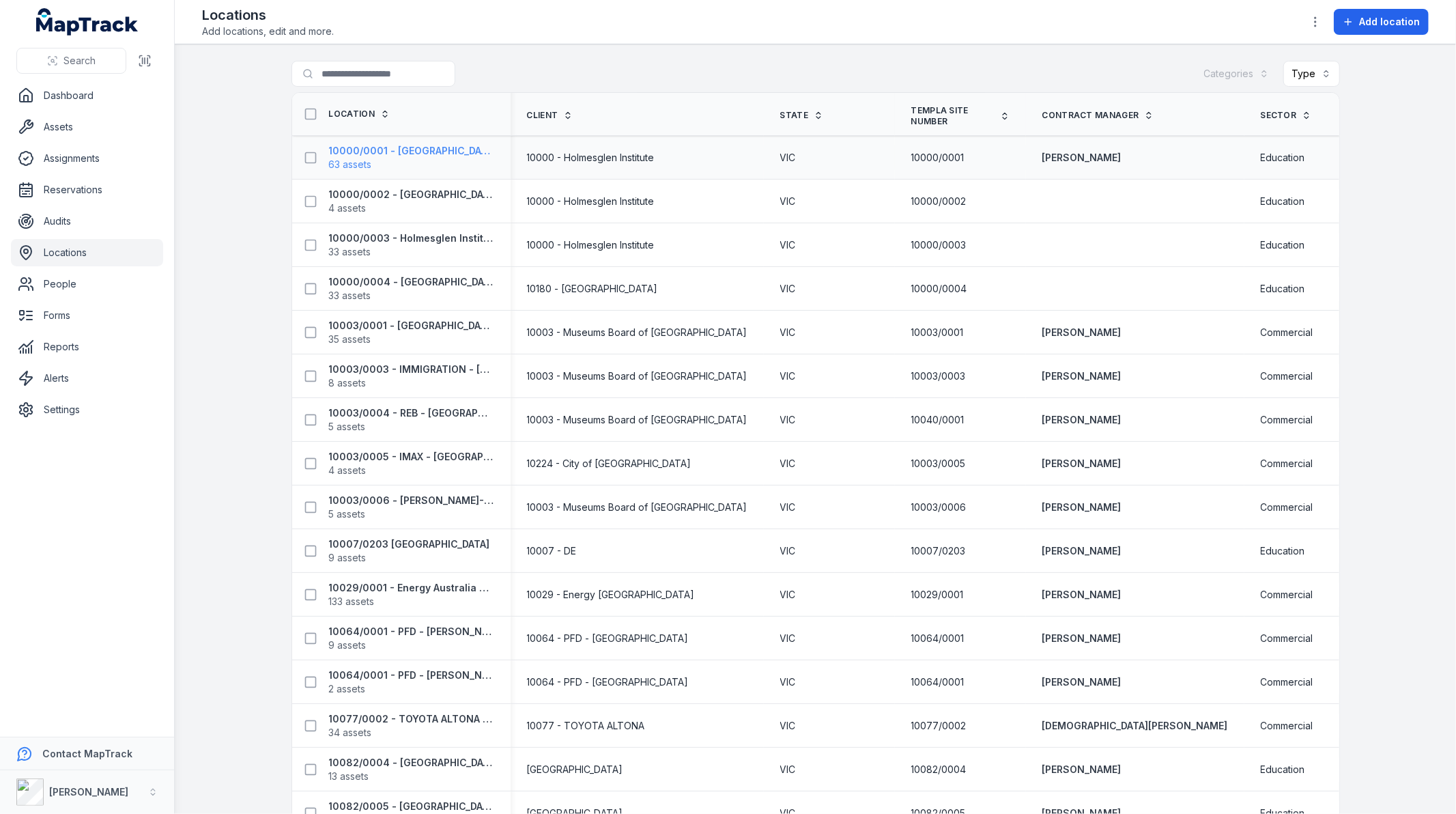
click at [418, 158] on strong "10000/0001 - [GEOGRAPHIC_DATA] - [GEOGRAPHIC_DATA]" at bounding box center [411, 151] width 165 height 14
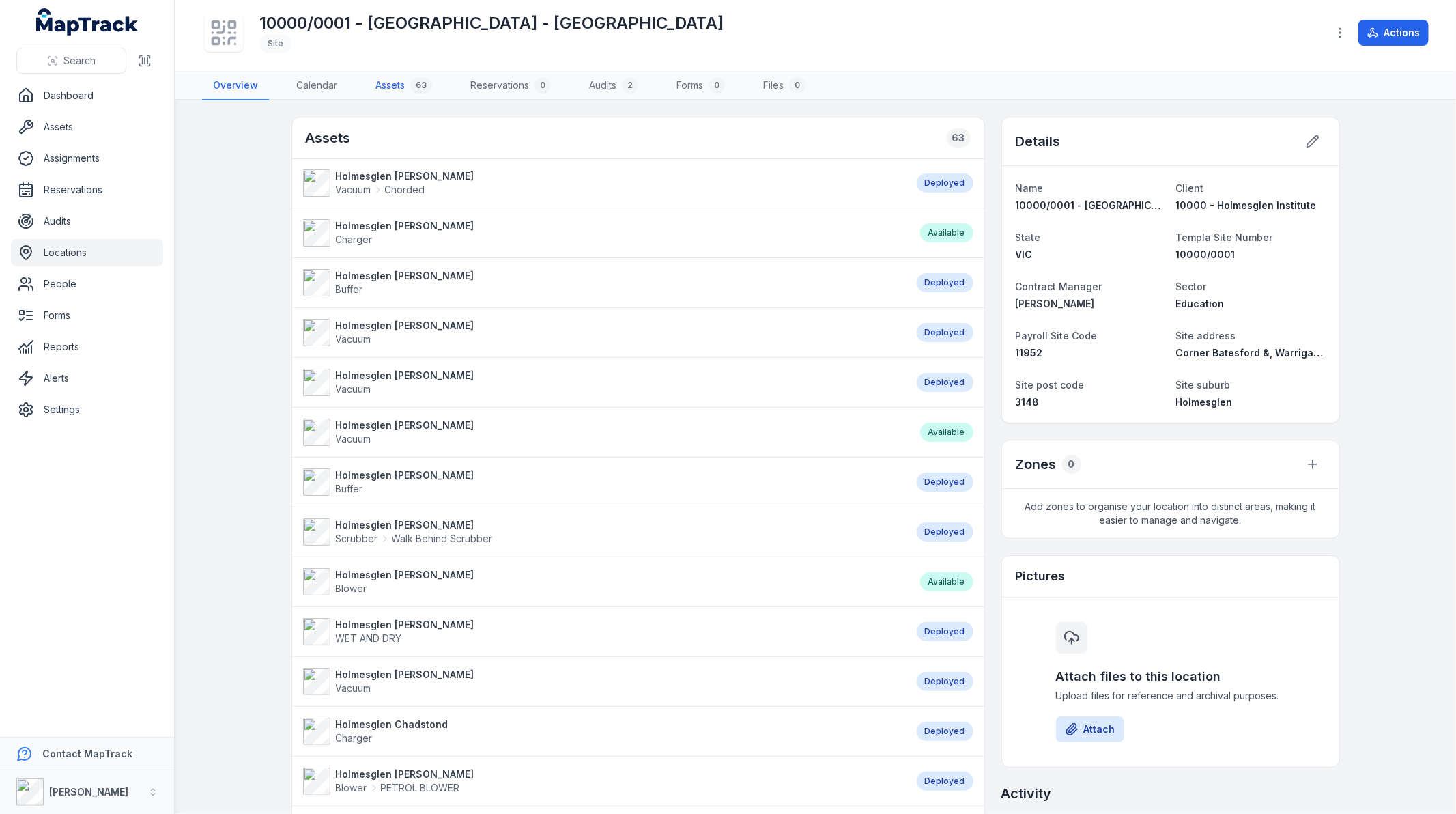
click at [393, 86] on link "Assets 63" at bounding box center [404, 85] width 78 height 28
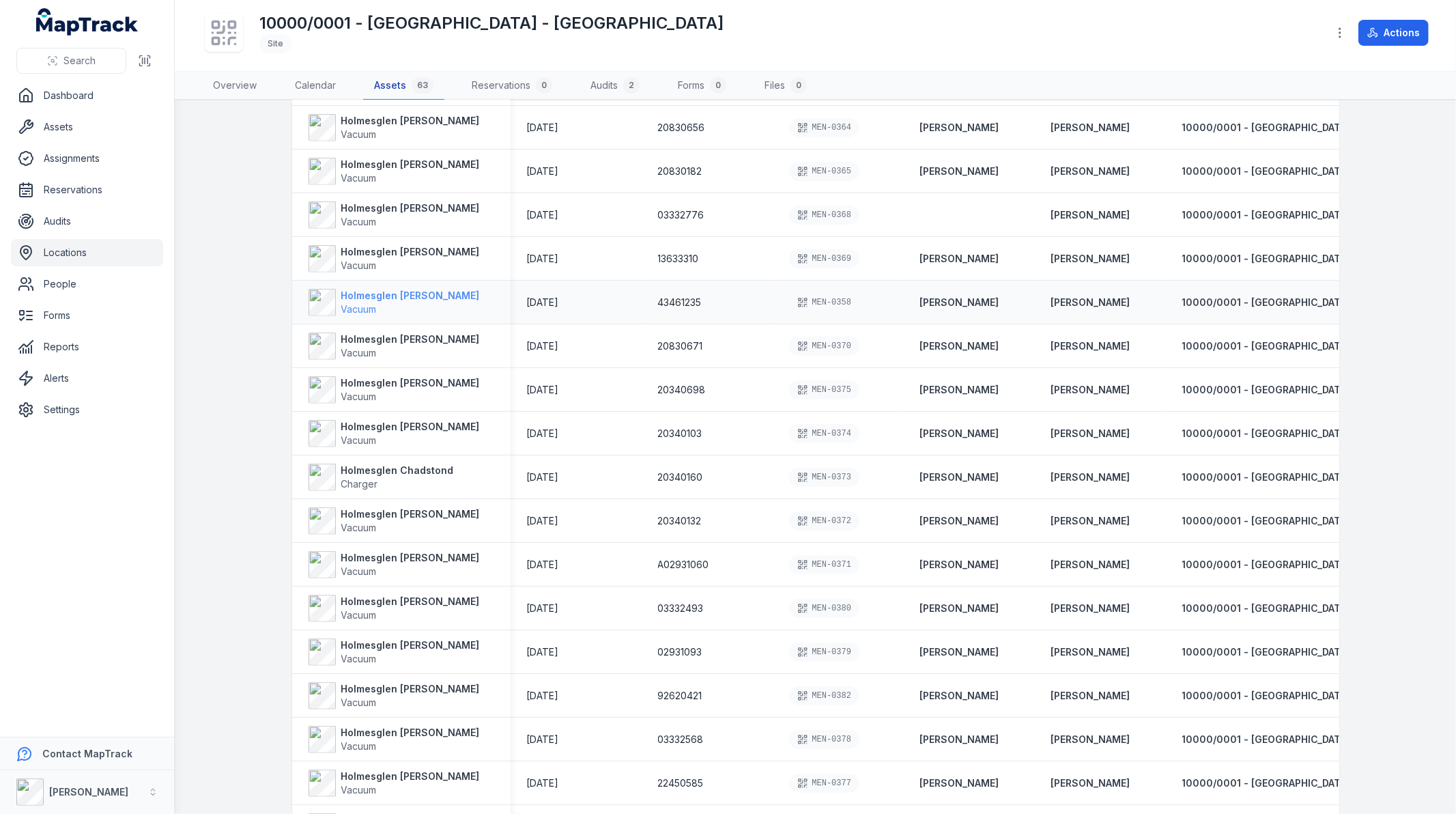
scroll to position [683, 0]
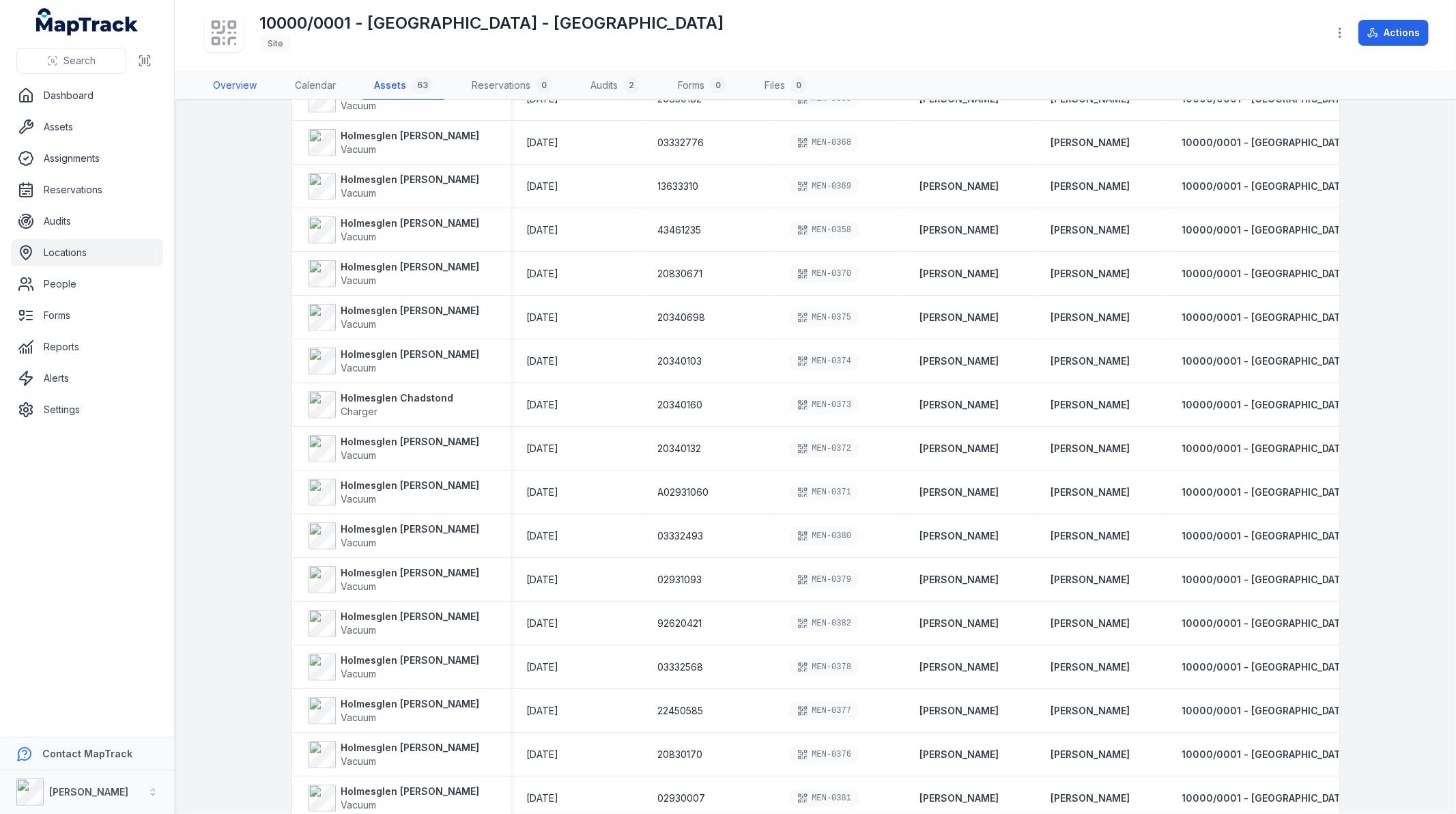
click at [231, 90] on link "Overview" at bounding box center [234, 85] width 66 height 28
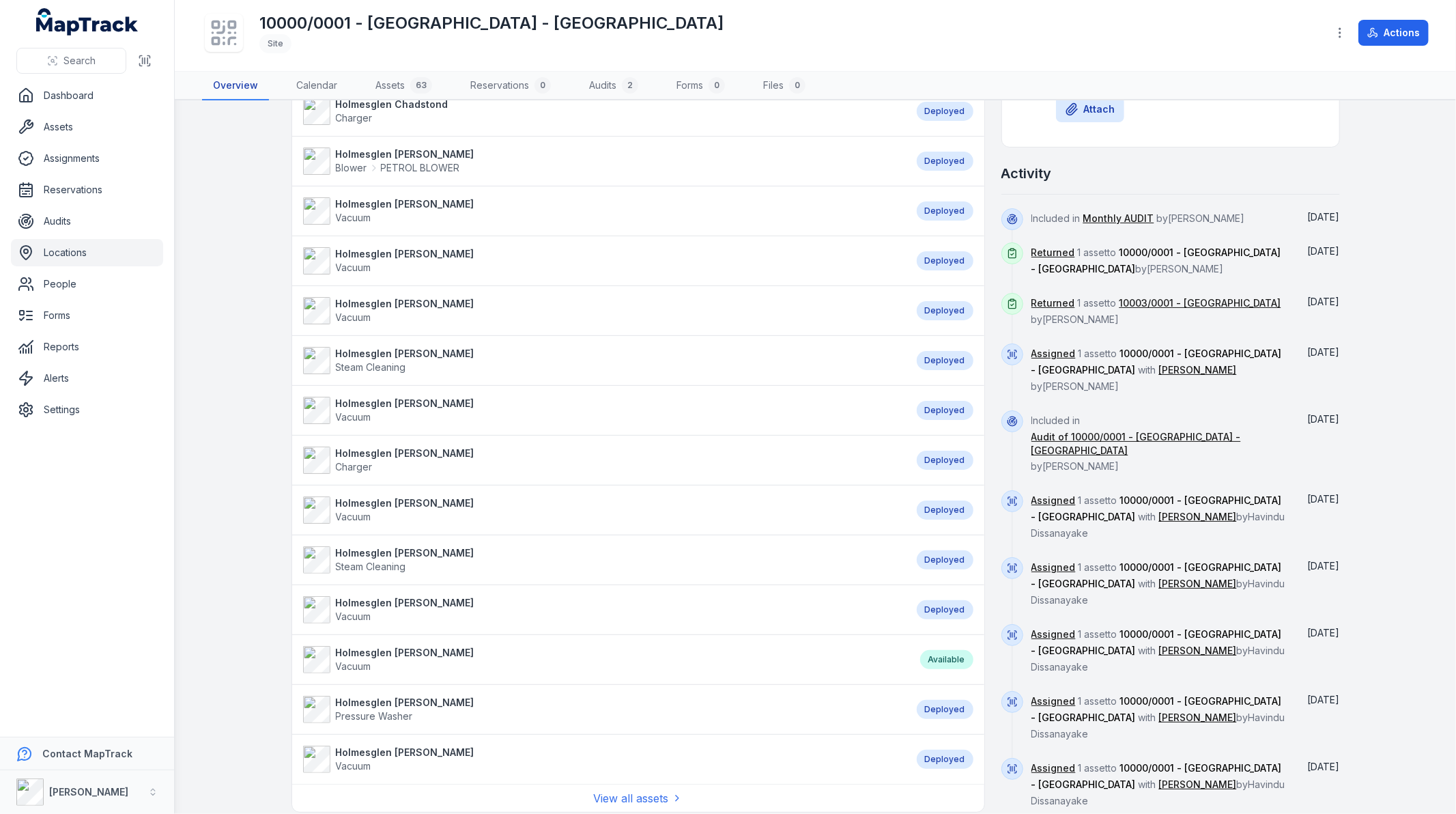
scroll to position [475, 0]
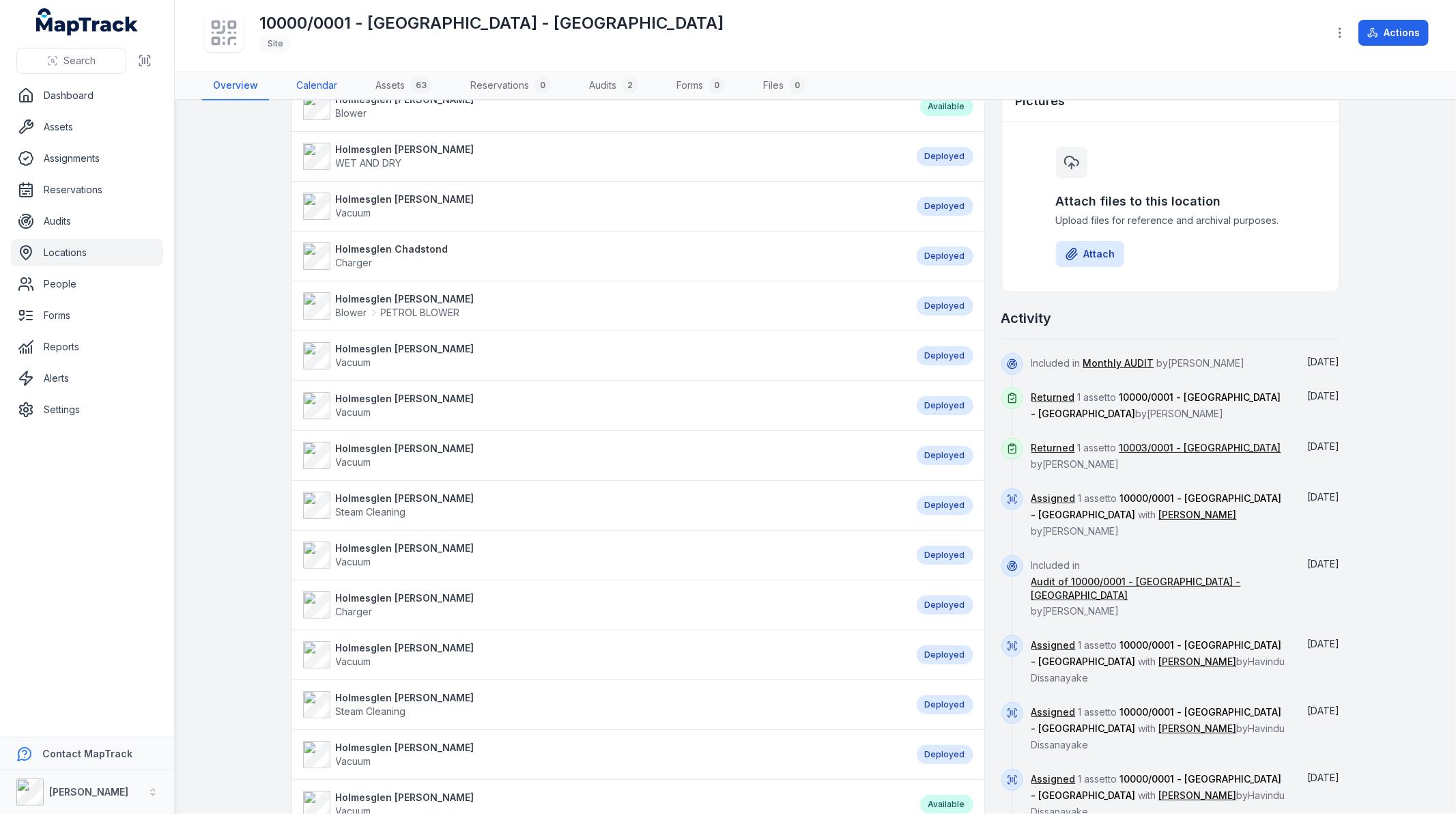
click at [309, 86] on link "Calendar" at bounding box center [317, 85] width 63 height 28
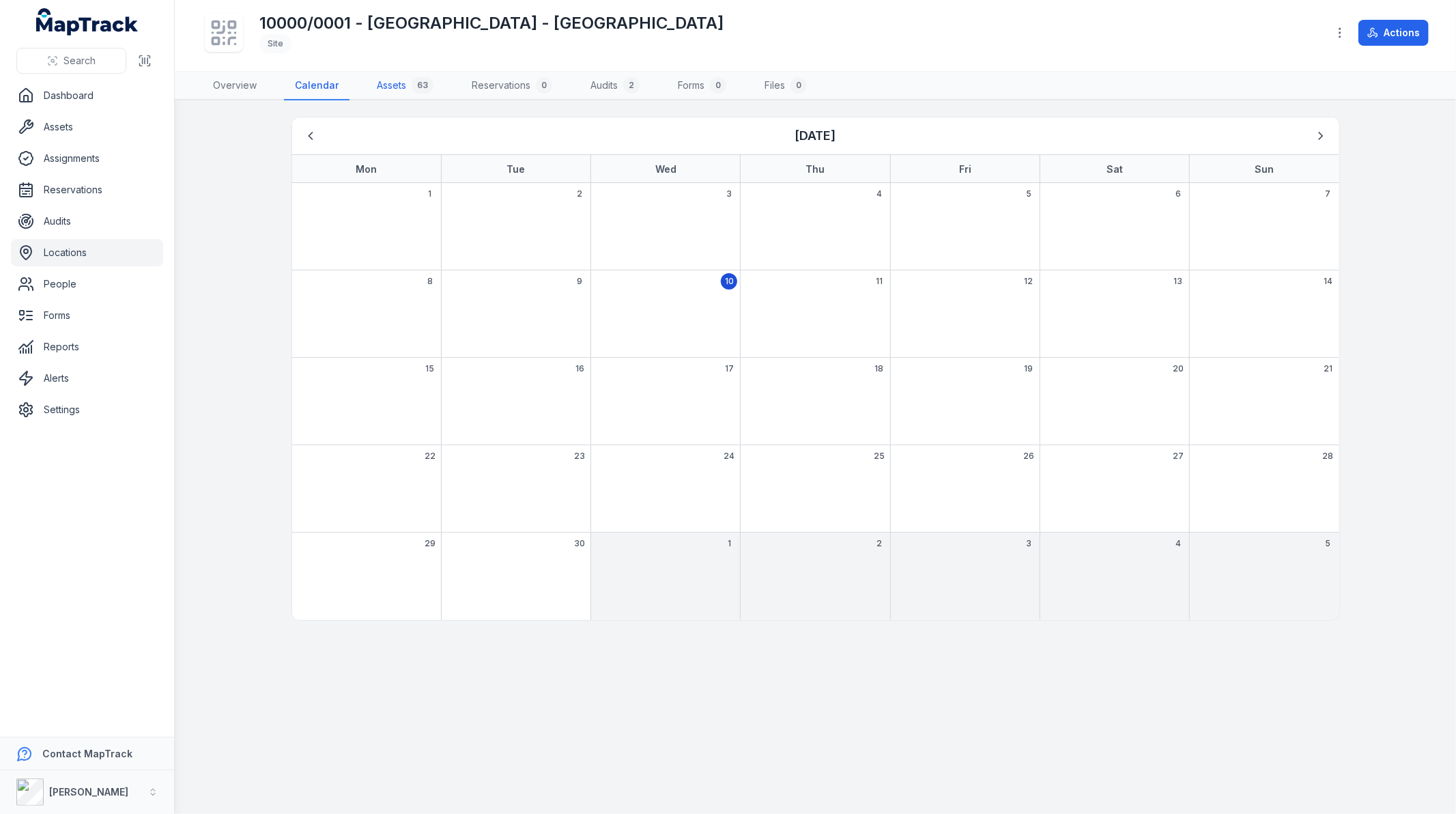
click at [401, 89] on link "Assets 63" at bounding box center [405, 85] width 78 height 28
